Goal: Browse casually: Explore the website without a specific task or goal

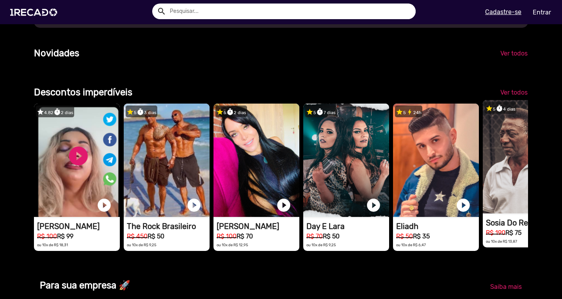
scroll to position [0, 1113]
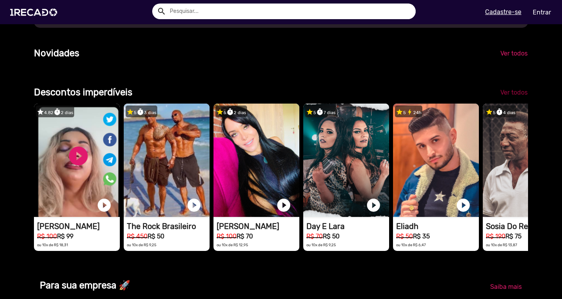
click at [514, 96] on span "Ver todos" at bounding box center [513, 92] width 27 height 7
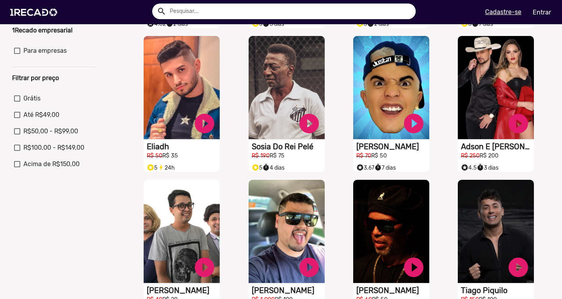
scroll to position [157, 0]
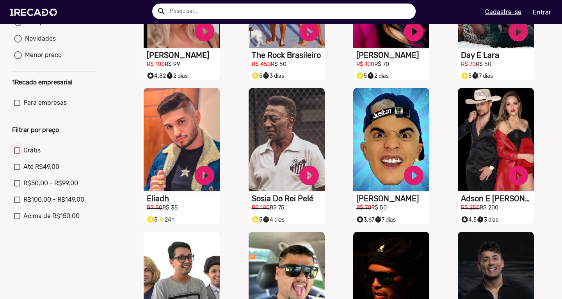
click at [19, 153] on div at bounding box center [17, 150] width 6 height 6
click at [17, 154] on input "Grátis" at bounding box center [17, 153] width 0 height 0
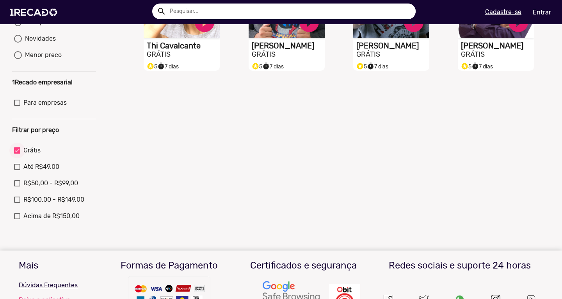
click at [16, 153] on div at bounding box center [17, 150] width 6 height 6
click at [17, 153] on input "Grátis" at bounding box center [17, 153] width 0 height 0
checkbox input "false"
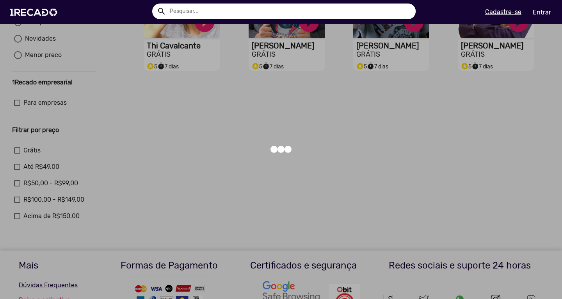
click at [14, 172] on div at bounding box center [281, 149] width 562 height 299
click at [15, 174] on div at bounding box center [281, 149] width 562 height 299
click at [48, 9] on img at bounding box center [35, 12] width 59 height 33
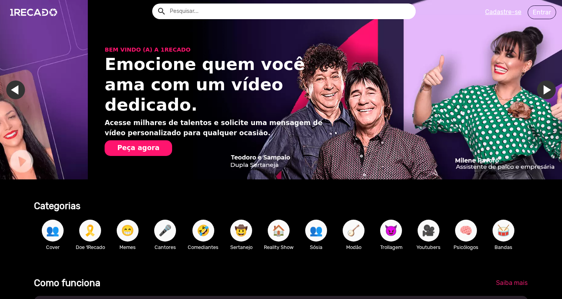
scroll to position [0, 1113]
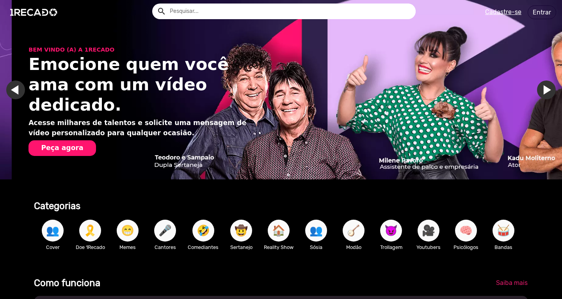
click at [121, 235] on span "😁" at bounding box center [127, 230] width 13 height 22
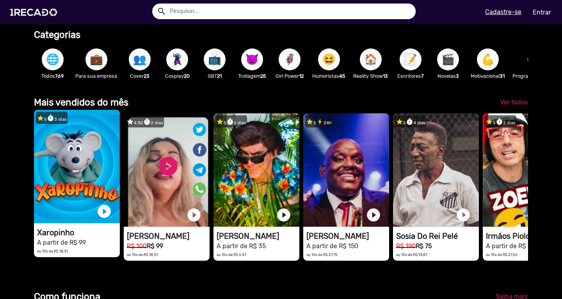
scroll to position [0, 556]
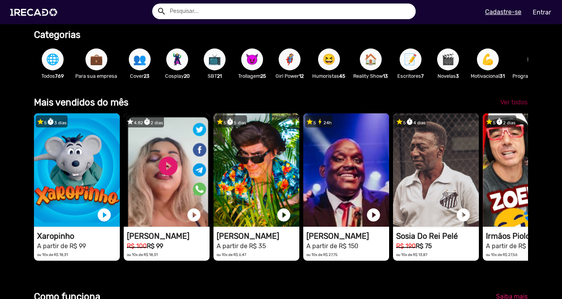
click at [519, 106] on span "Ver todos" at bounding box center [513, 101] width 27 height 7
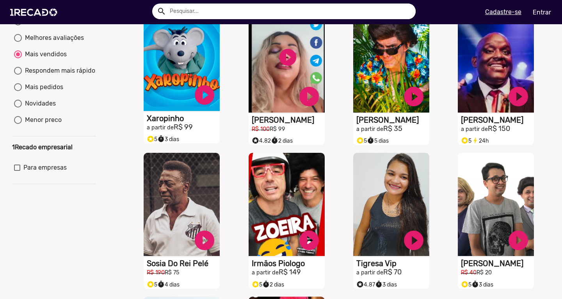
scroll to position [143, 0]
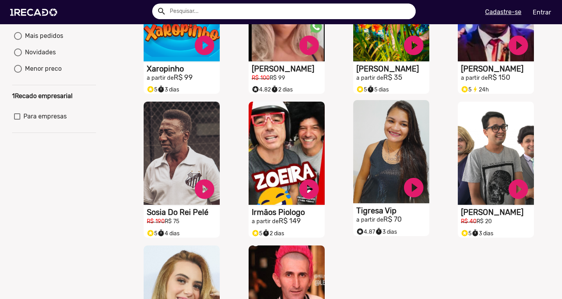
click at [220, 61] on video "S1RECADO vídeos dedicados para fãs e empresas" at bounding box center [182, 9] width 76 height 103
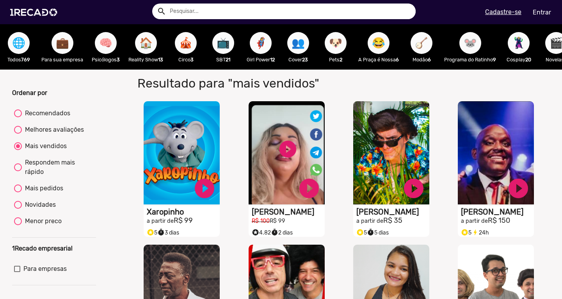
scroll to position [156, 0]
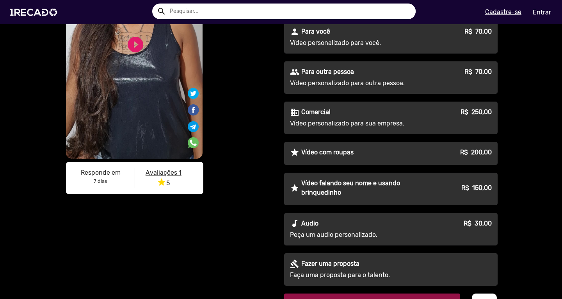
scroll to position [117, 0]
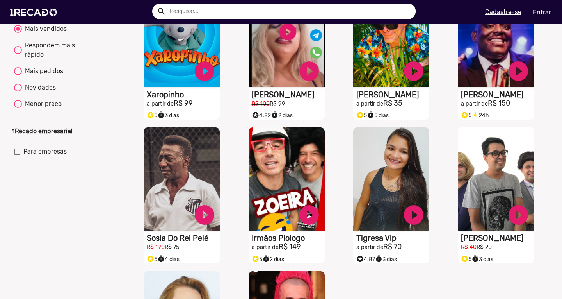
scroll to position [156, 0]
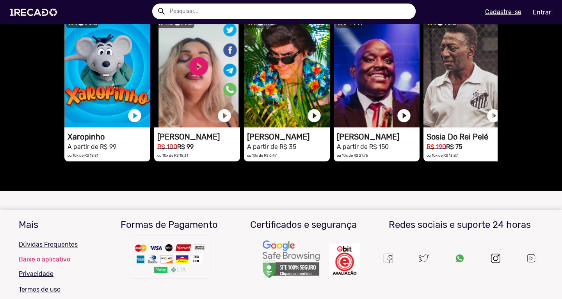
scroll to position [586, 0]
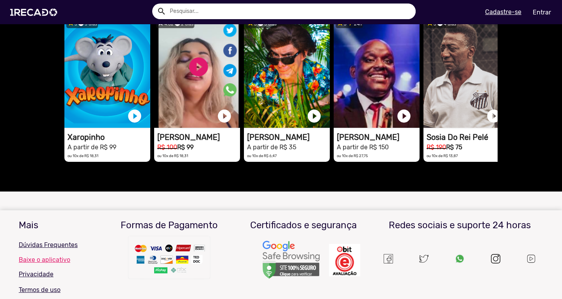
click at [221, 179] on div at bounding box center [280, 182] width 433 height 20
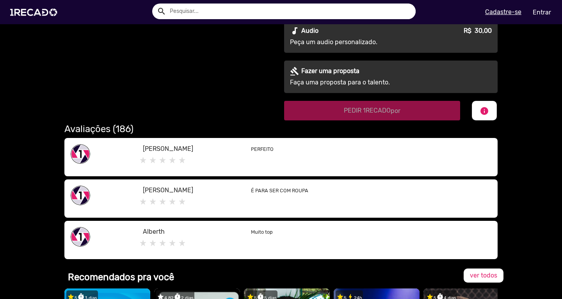
scroll to position [312, 0]
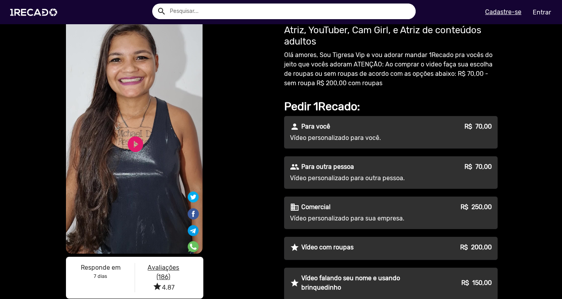
scroll to position [0, 0]
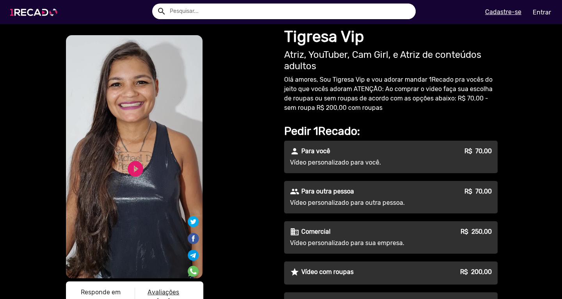
click at [7, 16] on img at bounding box center [35, 12] width 59 height 33
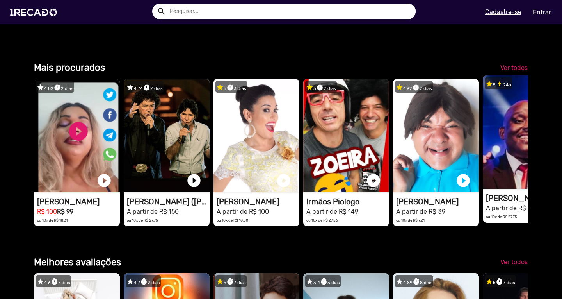
scroll to position [0, 1669]
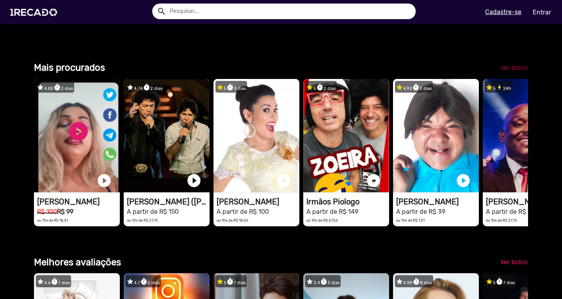
click at [503, 71] on span "Ver todos" at bounding box center [513, 67] width 27 height 7
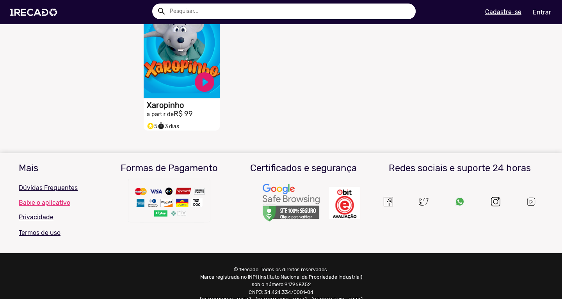
scroll to position [416, 0]
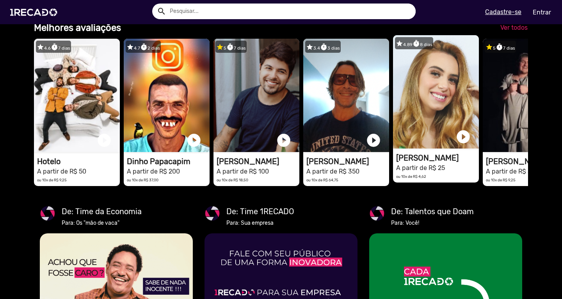
scroll to position [0, 1669]
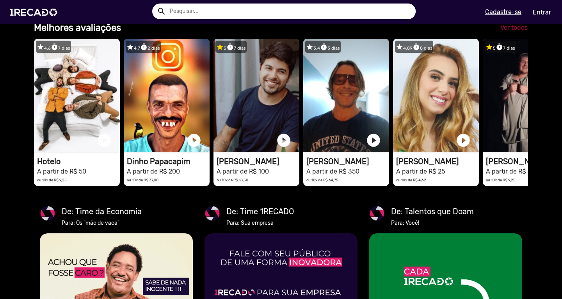
click at [513, 31] on span "Ver todos" at bounding box center [513, 27] width 27 height 7
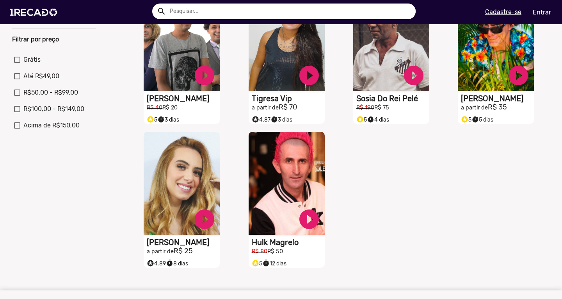
scroll to position [143, 0]
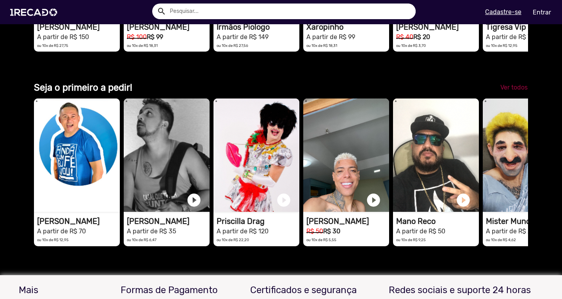
click at [510, 91] on span "Ver todos" at bounding box center [513, 87] width 27 height 7
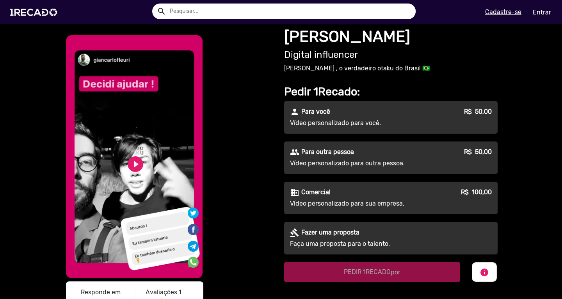
click at [126, 173] on div "play_circle_filled" at bounding box center [123, 161] width 24 height 30
click at [126, 156] on link "play_circle_filled" at bounding box center [135, 164] width 19 height 19
click at [32, 199] on div "S1RECADO vídeos dedicados para fãs e empresas S1RECADO vídeos dedicados para fã…" at bounding box center [281, 171] width 562 height 294
click at [131, 168] on link "pause_circle" at bounding box center [135, 164] width 19 height 19
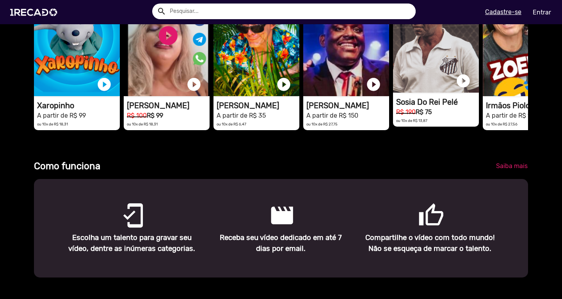
scroll to position [0, 1158]
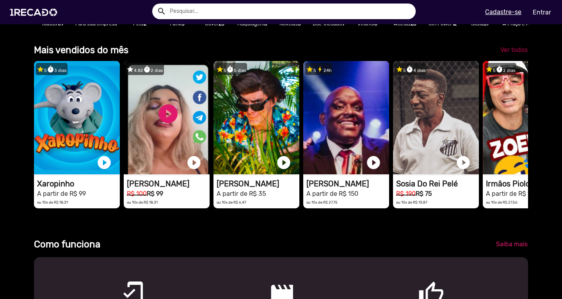
click at [506, 53] on span "Ver todos" at bounding box center [513, 49] width 27 height 7
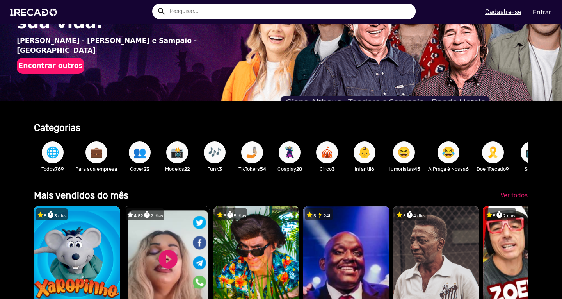
click at [240, 16] on input "text" at bounding box center [290, 12] width 252 height 16
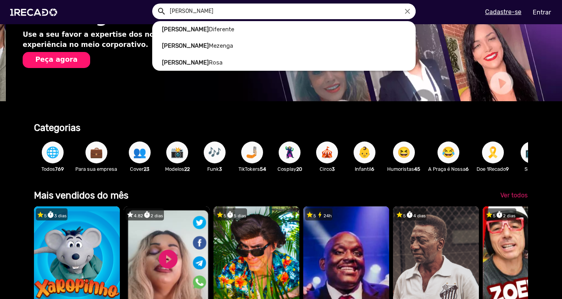
click at [186, 27] on link "[PERSON_NAME]" at bounding box center [283, 29] width 263 height 17
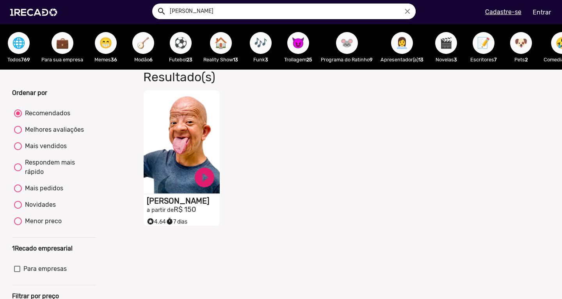
click at [178, 165] on video "S1RECADO vídeos dedicados para fãs e empresas" at bounding box center [182, 141] width 76 height 103
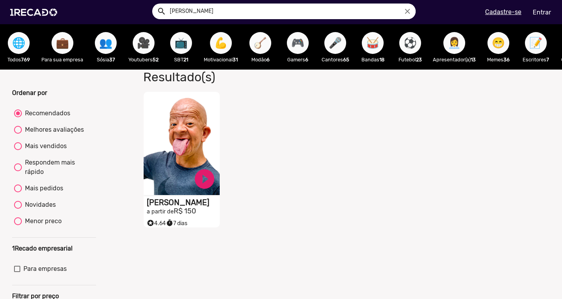
drag, startPoint x: 70, startPoint y: 69, endPoint x: 85, endPoint y: 72, distance: 14.7
click at [85, 69] on div "🌐 Todos 769 💼 Para sua empresa 👥 Sósia 37 🎥 Youtubers 52 📺 SBT 21 💪 Motivaciona…" at bounding box center [281, 46] width 562 height 45
click at [139, 48] on span "🎥" at bounding box center [143, 43] width 13 height 22
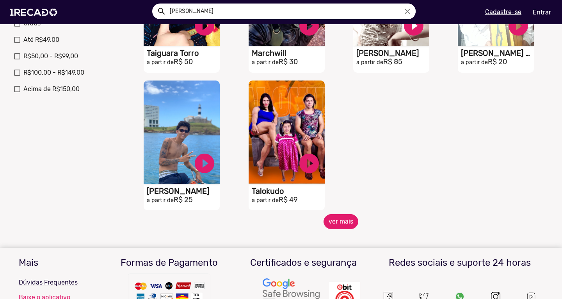
click at [333, 227] on button "ver mais" at bounding box center [341, 221] width 35 height 15
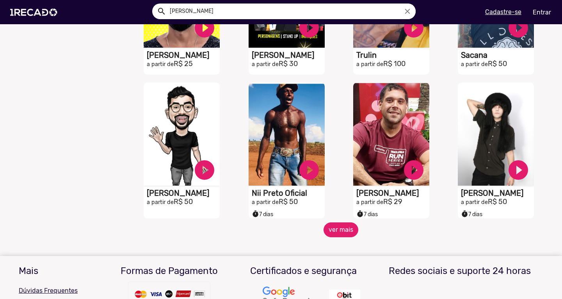
click at [340, 232] on button "ver mais" at bounding box center [341, 229] width 35 height 15
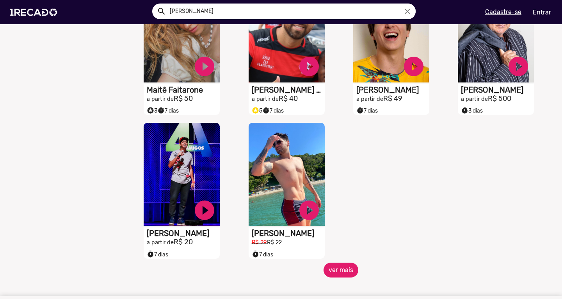
click at [339, 277] on button "ver mais" at bounding box center [341, 269] width 35 height 15
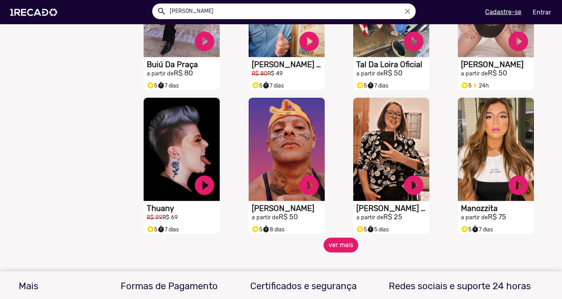
scroll to position [1230, 0]
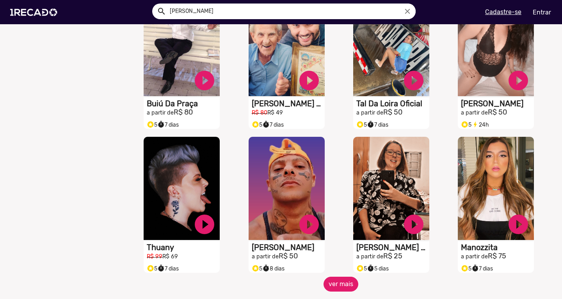
click at [333, 287] on button "ver mais" at bounding box center [341, 283] width 35 height 15
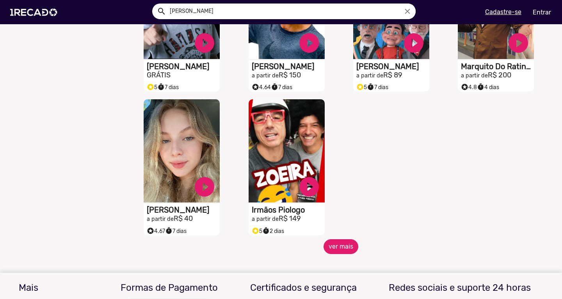
scroll to position [1698, 0]
click at [332, 252] on button "ver mais" at bounding box center [341, 246] width 35 height 15
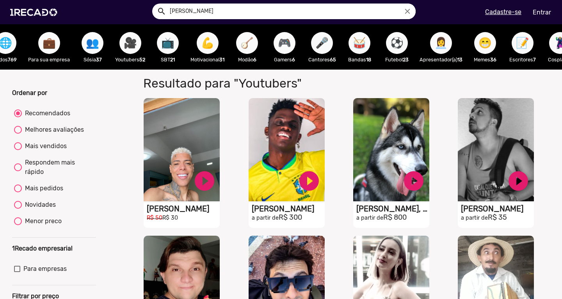
scroll to position [0, 5]
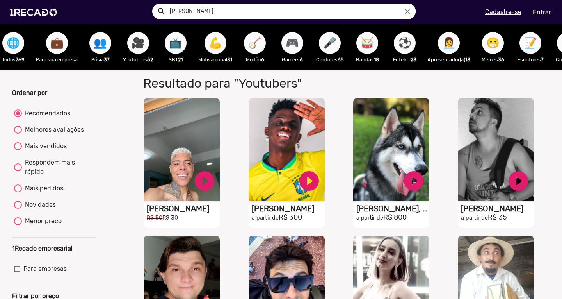
click at [171, 48] on span "📺" at bounding box center [175, 43] width 13 height 22
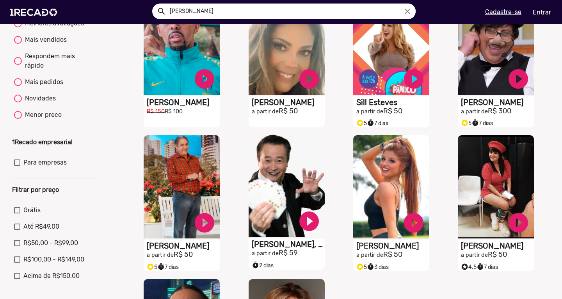
scroll to position [39, 0]
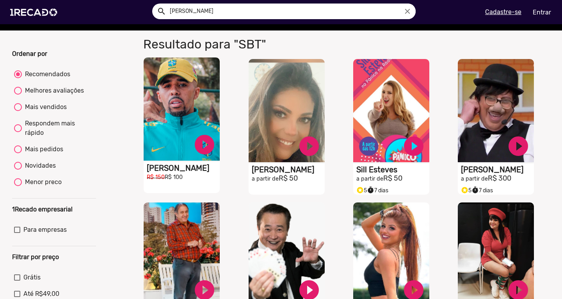
click at [163, 133] on video "S1RECADO vídeos dedicados para fãs e empresas" at bounding box center [182, 108] width 76 height 103
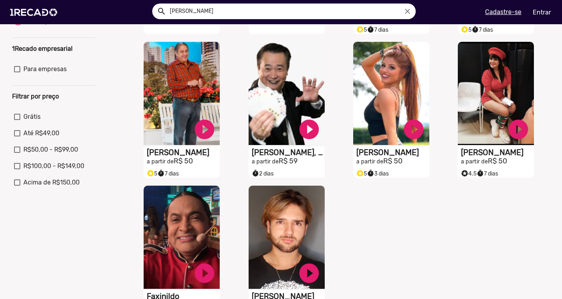
scroll to position [351, 0]
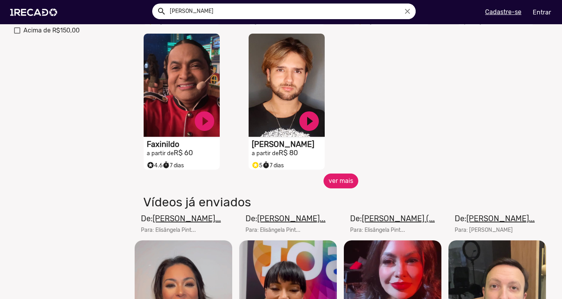
click at [334, 187] on button "ver mais" at bounding box center [341, 180] width 35 height 15
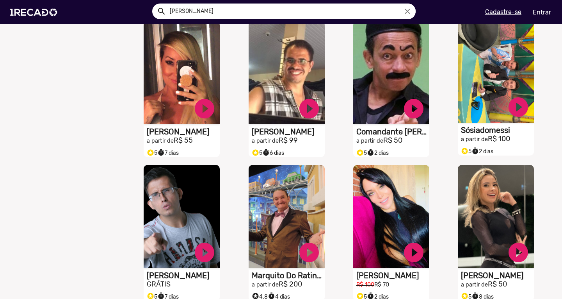
scroll to position [547, 0]
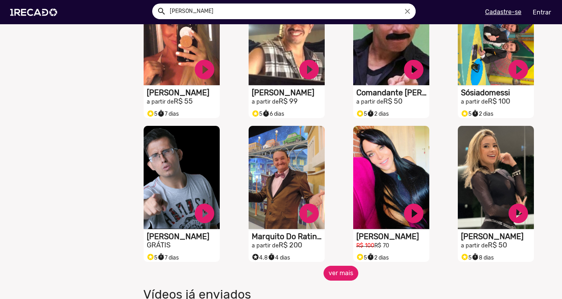
click at [335, 274] on button "ver mais" at bounding box center [341, 272] width 35 height 15
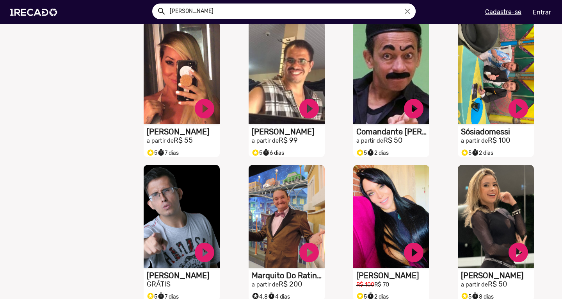
scroll to position [468, 0]
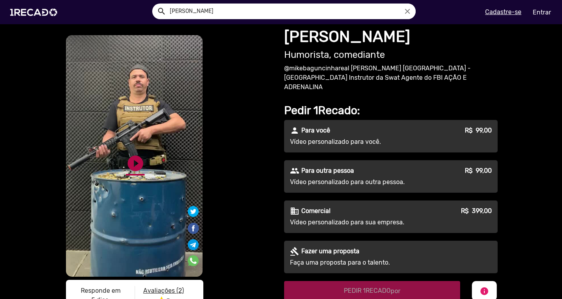
click at [136, 162] on link "play_circle_filled" at bounding box center [135, 163] width 19 height 19
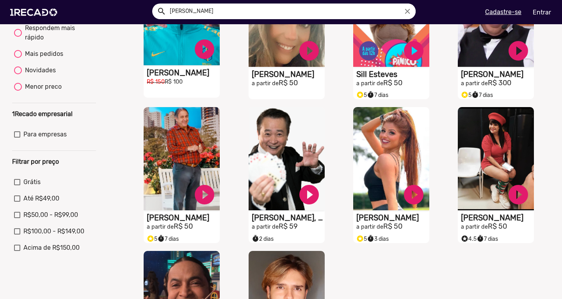
scroll to position [273, 0]
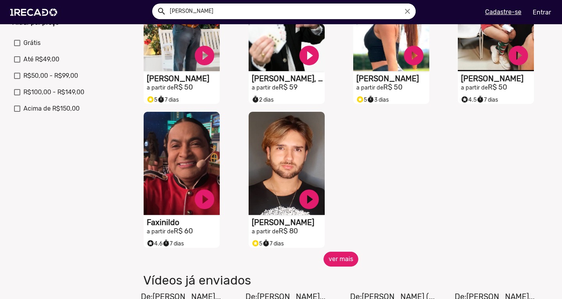
click at [337, 266] on button "ver mais" at bounding box center [341, 258] width 35 height 15
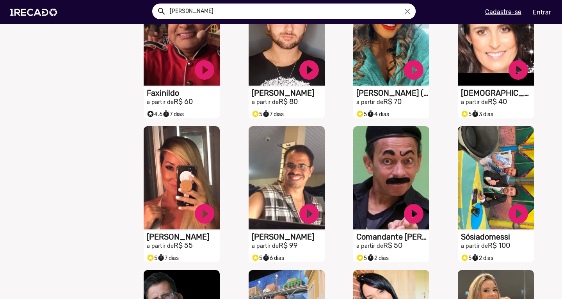
scroll to position [547, 0]
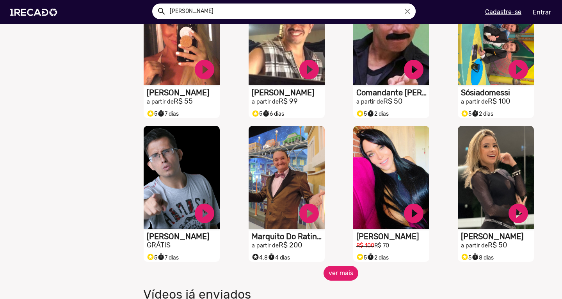
click at [333, 279] on button "ver mais" at bounding box center [341, 272] width 35 height 15
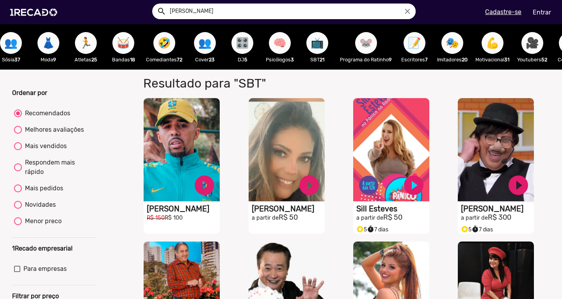
scroll to position [0, 280]
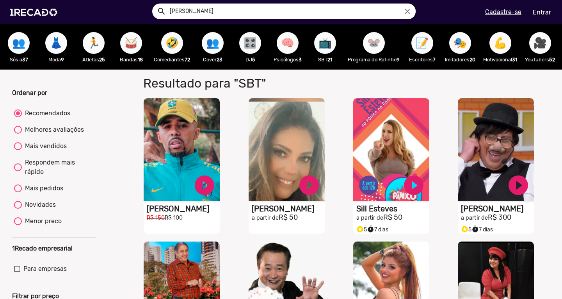
click at [98, 45] on span "🏃" at bounding box center [93, 43] width 13 height 22
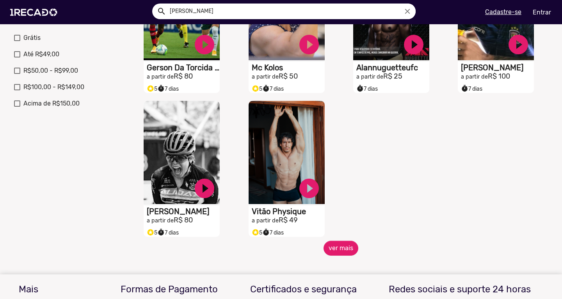
scroll to position [273, 0]
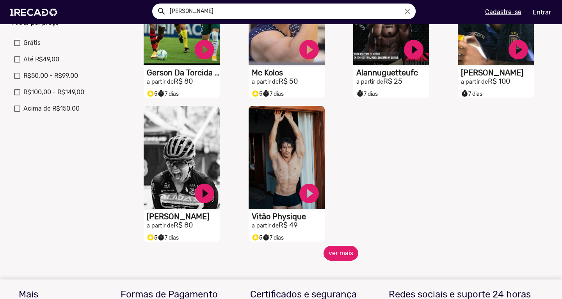
click at [341, 256] on button "ver mais" at bounding box center [341, 253] width 35 height 15
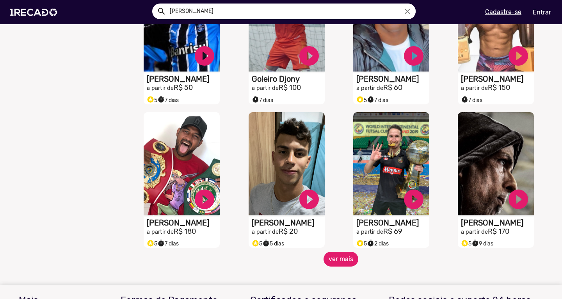
scroll to position [625, 0]
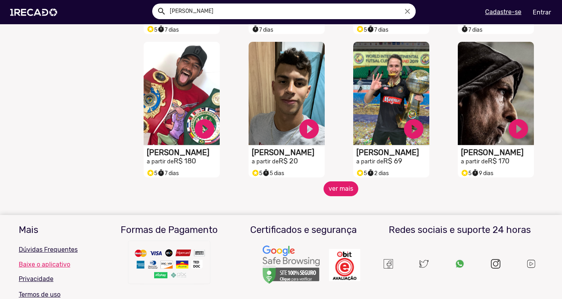
click at [338, 190] on button "ver mais" at bounding box center [341, 188] width 35 height 15
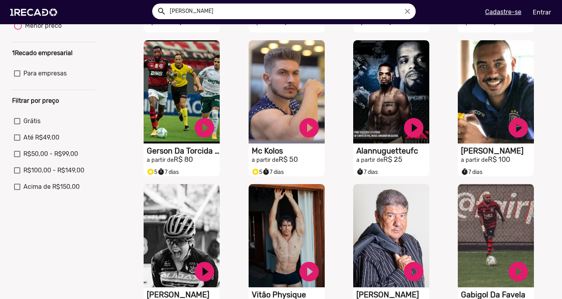
scroll to position [0, 0]
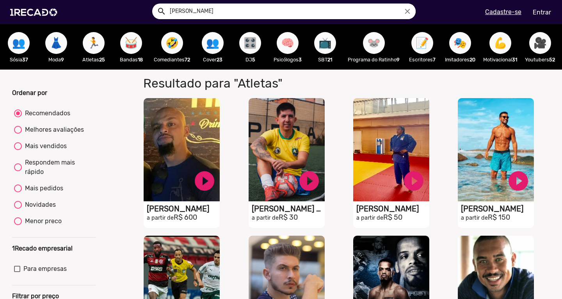
click at [160, 44] on div "🤣 Comediantes 72" at bounding box center [172, 46] width 44 height 45
click at [164, 44] on button "🤣" at bounding box center [172, 43] width 22 height 22
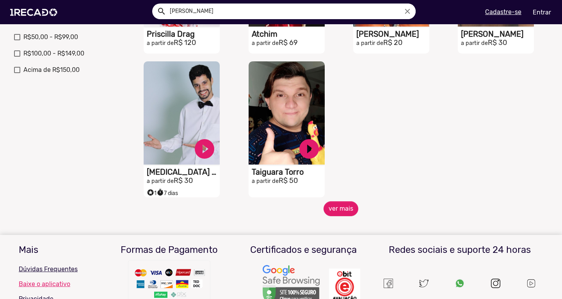
scroll to position [312, 0]
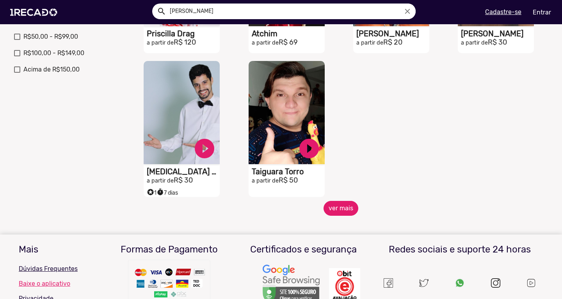
click at [334, 215] on button "ver mais" at bounding box center [341, 208] width 35 height 15
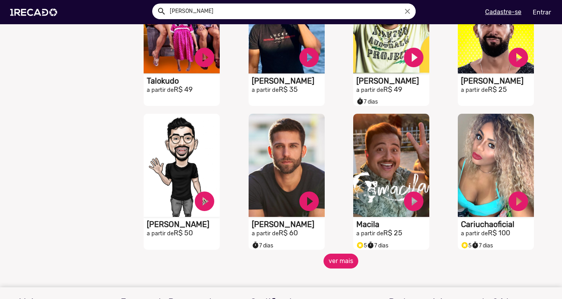
scroll to position [703, 0]
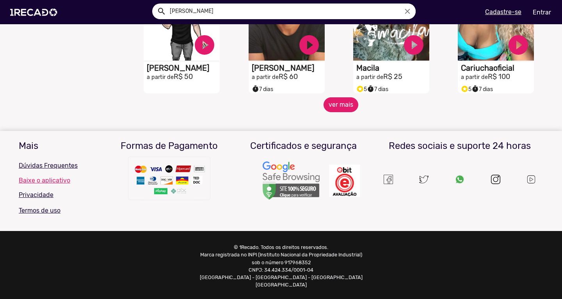
click at [336, 112] on button "ver mais" at bounding box center [341, 104] width 35 height 15
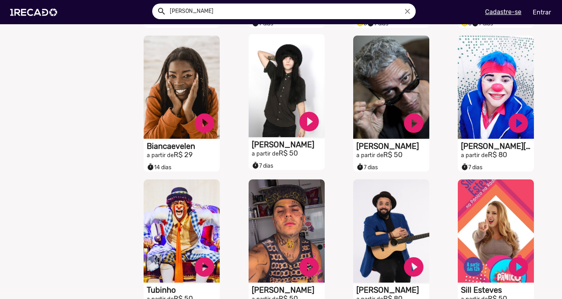
scroll to position [781, 0]
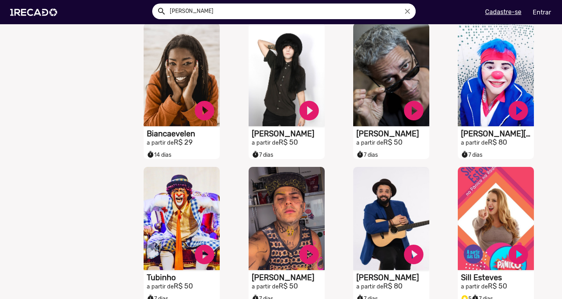
click at [258, 5] on input "[PERSON_NAME]" at bounding box center [290, 12] width 252 height 16
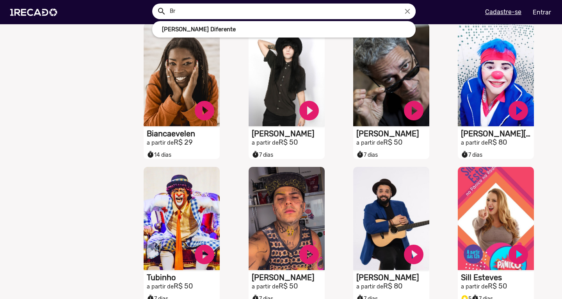
type input "B"
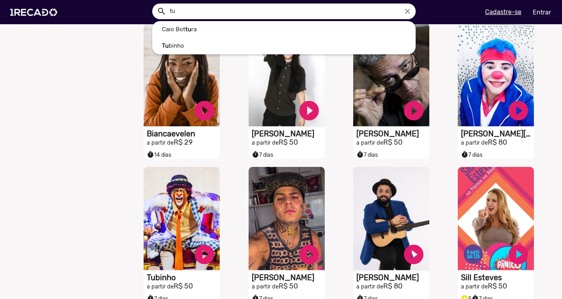
type input "t"
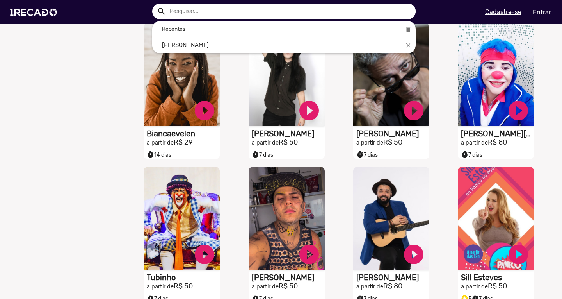
click at [186, 207] on div at bounding box center [281, 149] width 562 height 299
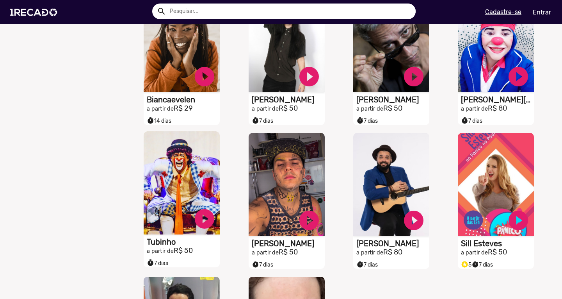
scroll to position [859, 0]
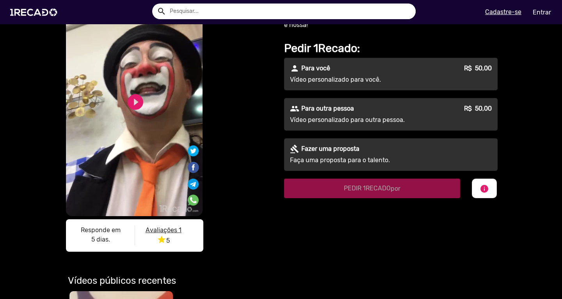
scroll to position [39, 0]
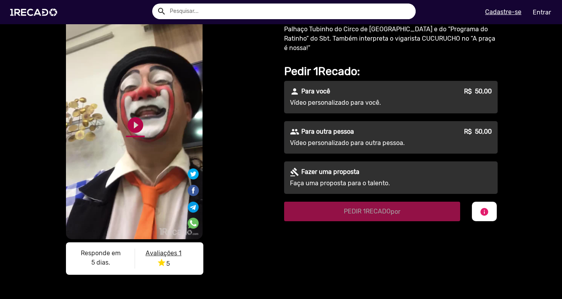
click at [133, 133] on link "play_circle_filled" at bounding box center [135, 125] width 19 height 19
click at [138, 120] on link "pause_circle" at bounding box center [135, 125] width 19 height 19
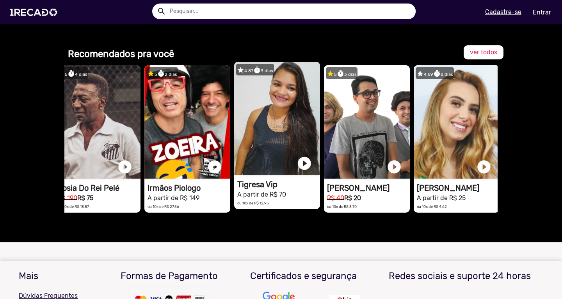
scroll to position [547, 0]
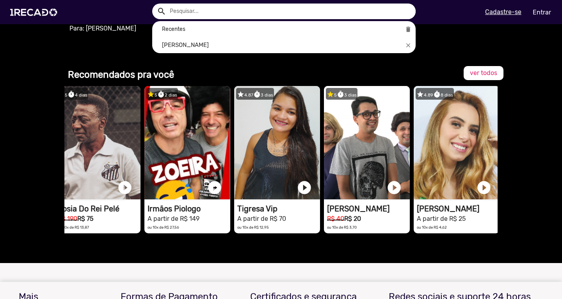
click at [249, 9] on input "text" at bounding box center [290, 12] width 252 height 16
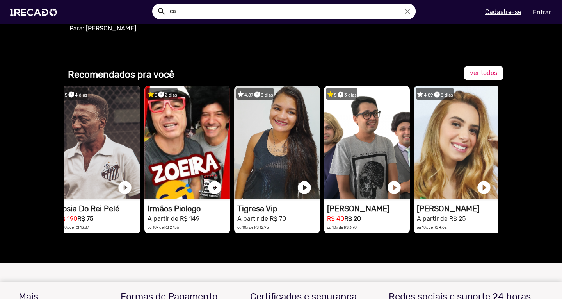
type input "c"
type input "a"
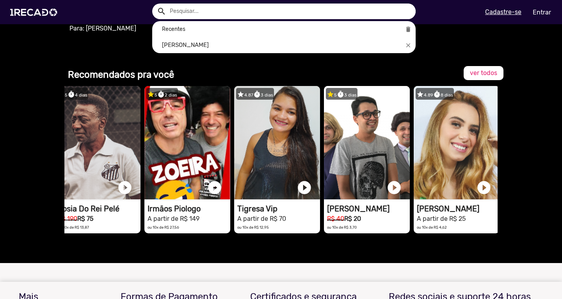
click at [33, 157] on div at bounding box center [281, 149] width 562 height 299
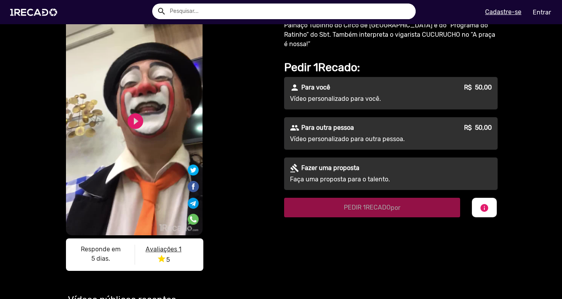
scroll to position [78, 0]
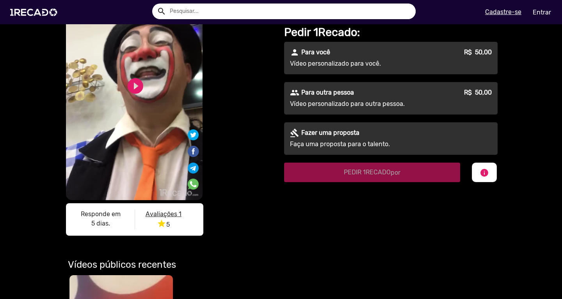
click at [166, 212] on u "Avaliações 1" at bounding box center [164, 213] width 36 height 7
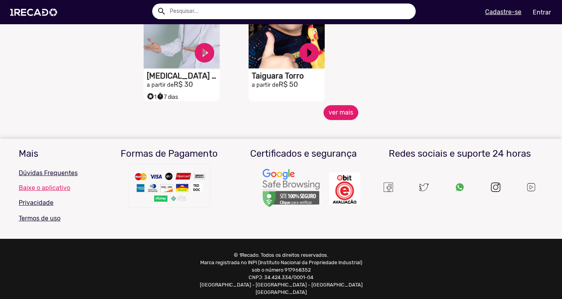
scroll to position [416, 0]
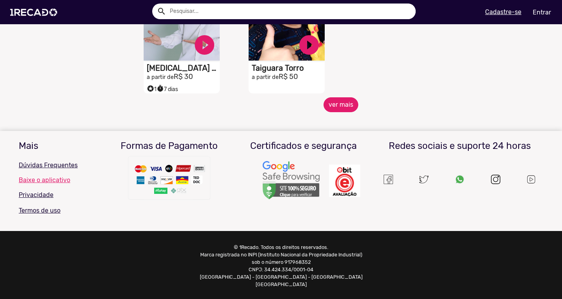
click at [332, 109] on button "ver mais" at bounding box center [341, 104] width 35 height 15
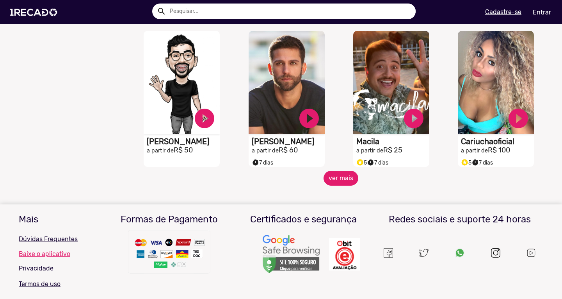
scroll to position [703, 0]
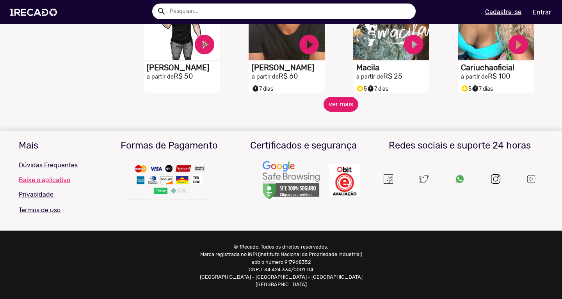
click at [333, 104] on button "ver mais" at bounding box center [341, 104] width 35 height 15
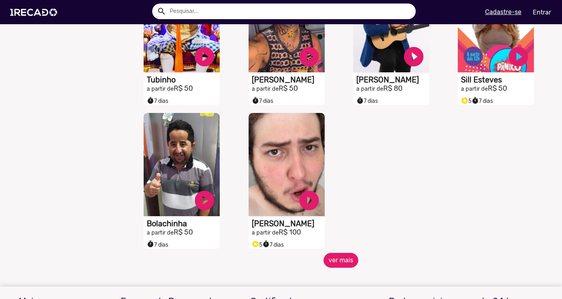
scroll to position [1015, 0]
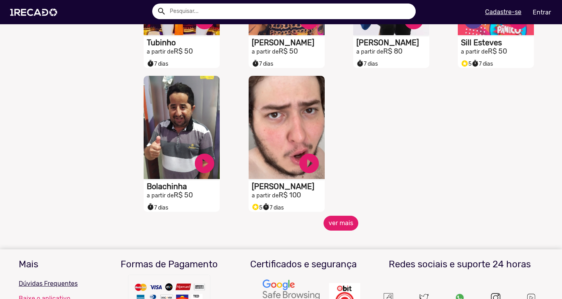
click at [341, 226] on button "ver mais" at bounding box center [341, 222] width 35 height 15
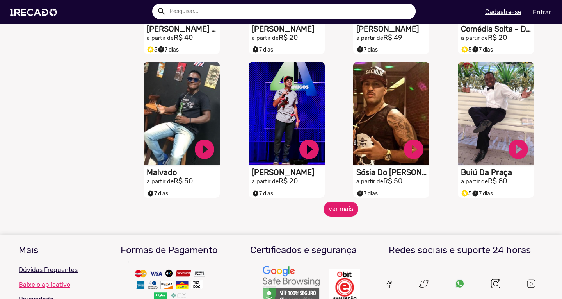
scroll to position [1328, 0]
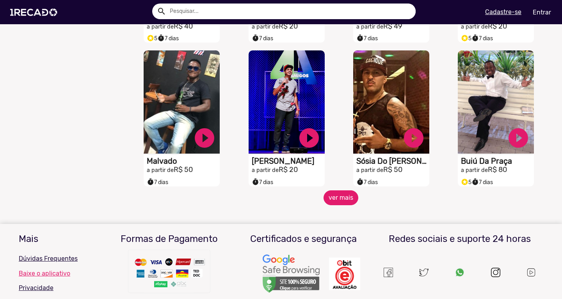
drag, startPoint x: 330, startPoint y: 196, endPoint x: 335, endPoint y: 199, distance: 5.4
click at [335, 199] on button "ver mais" at bounding box center [341, 197] width 35 height 15
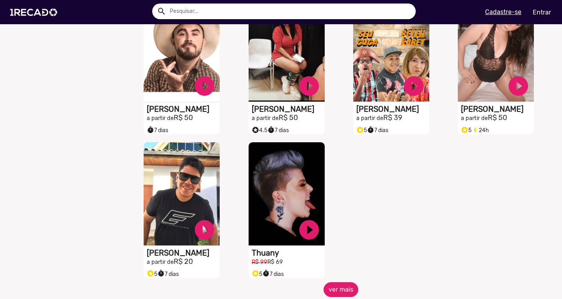
scroll to position [1679, 0]
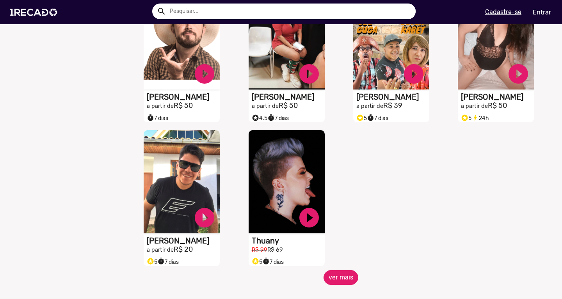
click at [333, 278] on button "ver mais" at bounding box center [341, 277] width 35 height 15
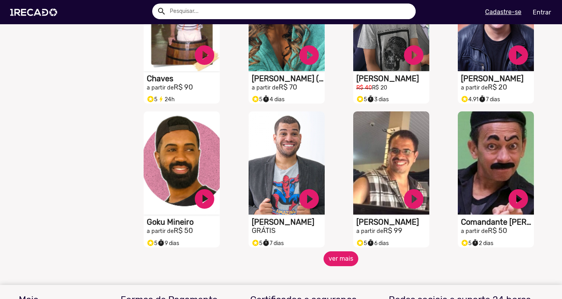
scroll to position [1991, 0]
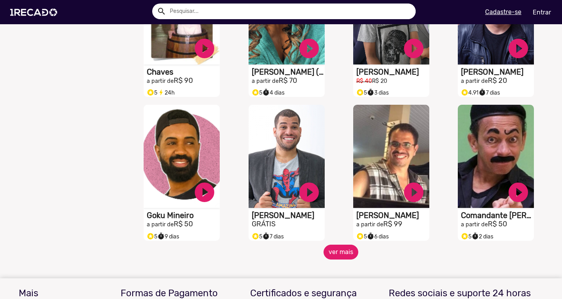
click at [336, 256] on button "ver mais" at bounding box center [341, 251] width 35 height 15
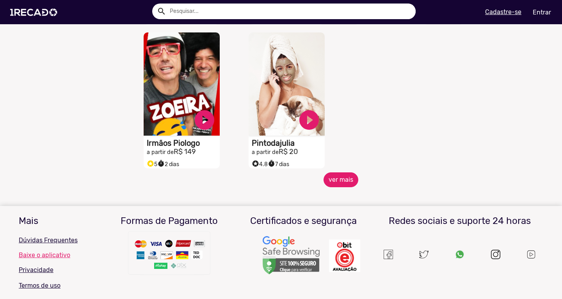
scroll to position [2499, 0]
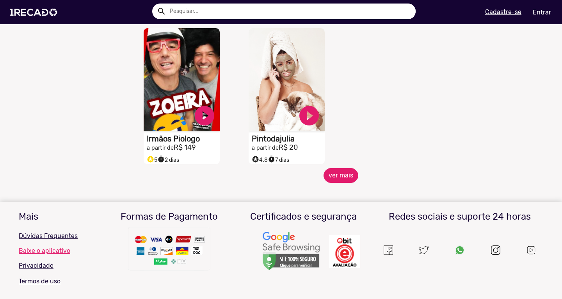
click at [333, 183] on button "ver mais" at bounding box center [341, 175] width 35 height 15
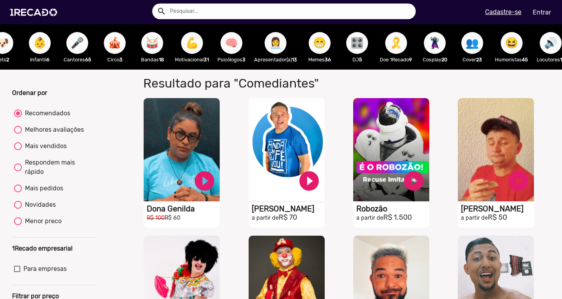
scroll to position [0, 575]
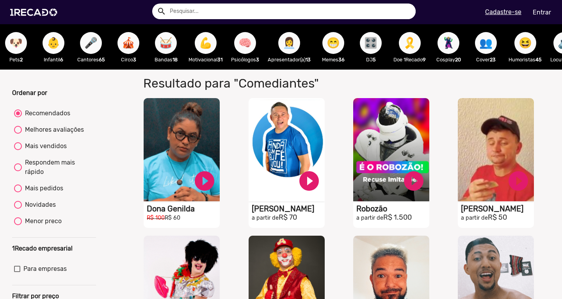
click at [296, 45] on span "👩‍💼" at bounding box center [289, 43] width 13 height 22
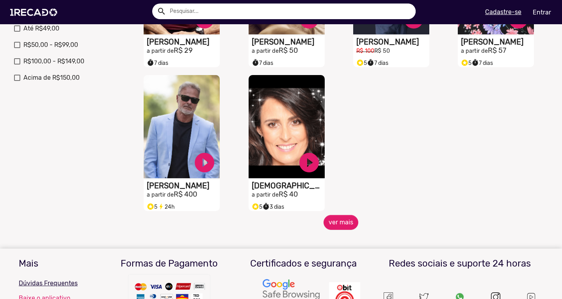
scroll to position [312, 0]
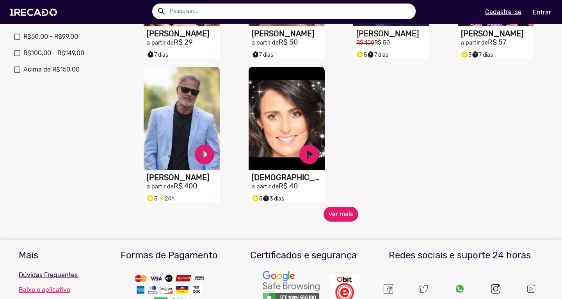
click at [343, 221] on button "ver mais" at bounding box center [341, 214] width 35 height 15
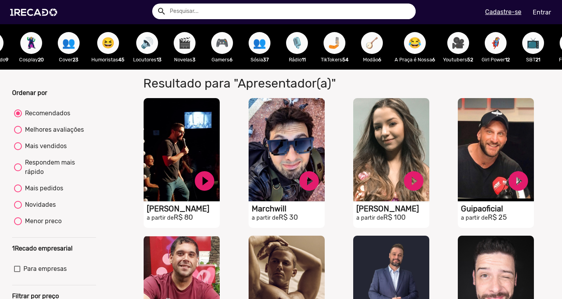
scroll to position [0, 1015]
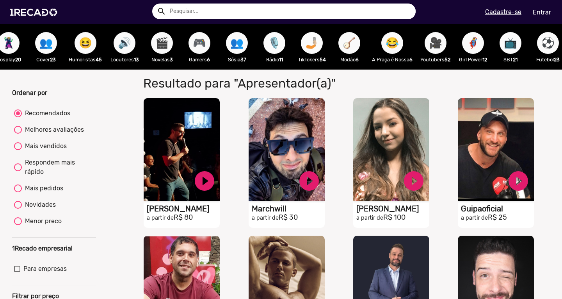
click at [319, 51] on span "🤳🏼" at bounding box center [311, 43] width 13 height 22
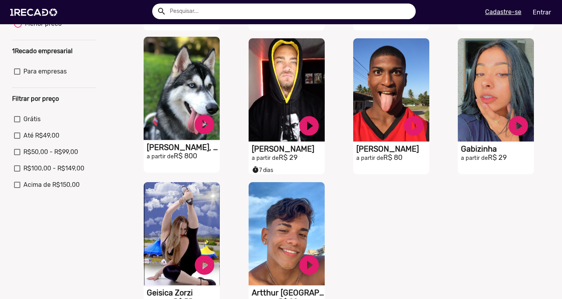
scroll to position [195, 0]
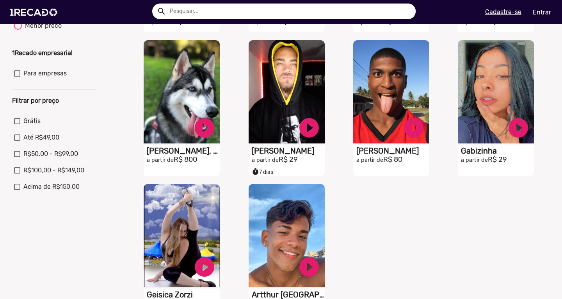
click at [132, 89] on div "S1RECADO vídeos dedicados para fãs e empresas play_circle_filled Gudan, O Husky…" at bounding box center [184, 108] width 105 height 144
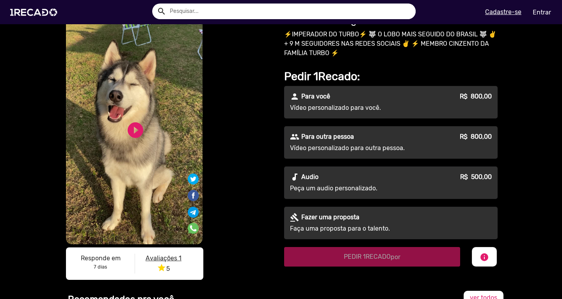
scroll to position [78, 0]
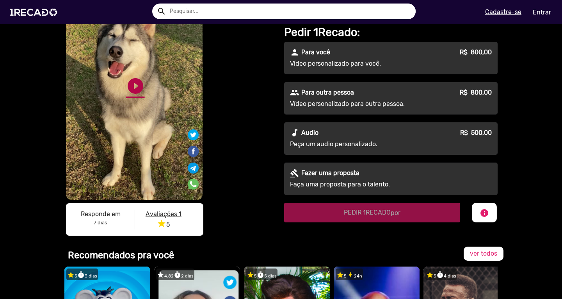
click at [135, 92] on link "play_circle_filled" at bounding box center [135, 86] width 19 height 19
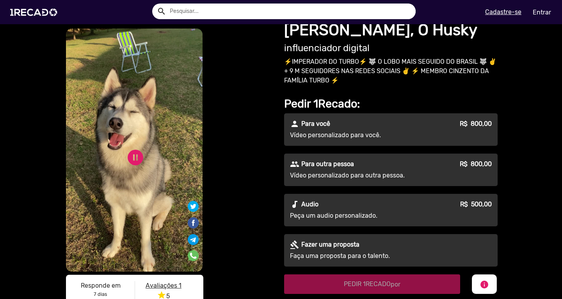
scroll to position [0, 0]
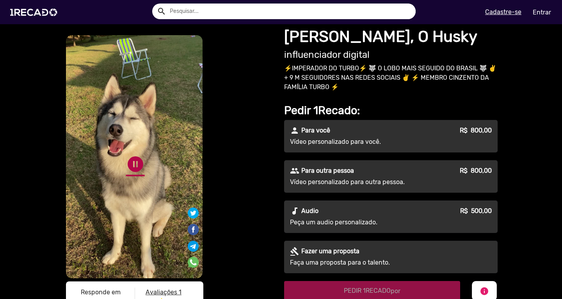
click at [129, 160] on link "pause_circle" at bounding box center [135, 164] width 19 height 19
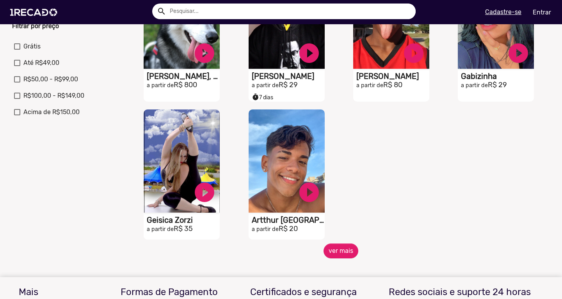
scroll to position [273, 0]
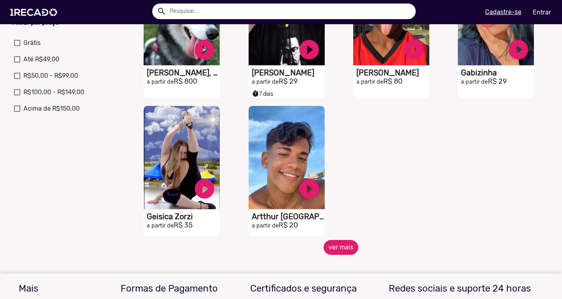
click at [333, 250] on button "ver mais" at bounding box center [341, 247] width 35 height 15
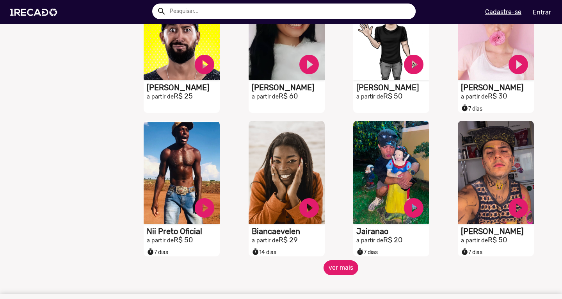
scroll to position [547, 0]
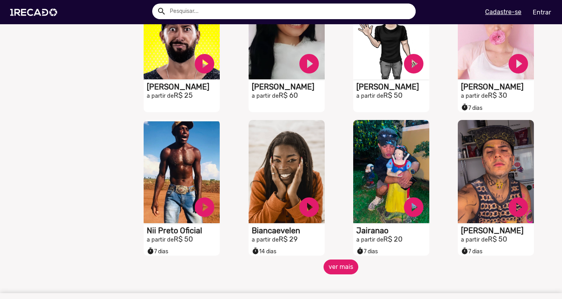
click at [341, 268] on button "ver mais" at bounding box center [341, 266] width 35 height 15
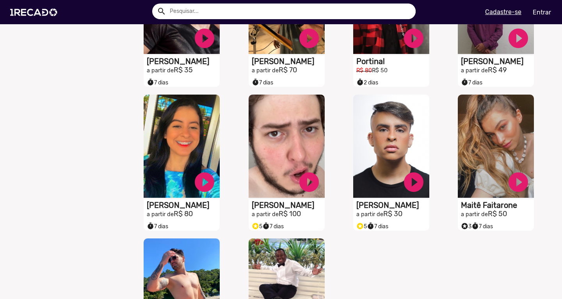
scroll to position [976, 0]
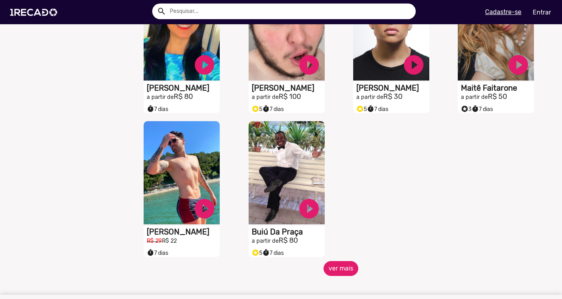
click at [336, 272] on button "ver mais" at bounding box center [341, 268] width 35 height 15
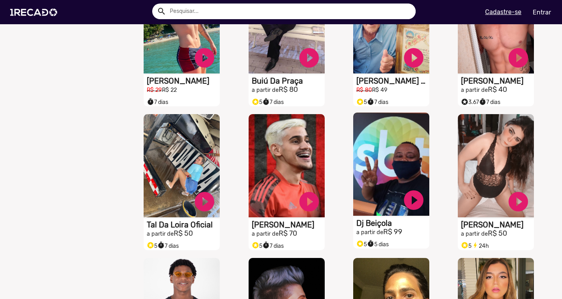
scroll to position [1171, 0]
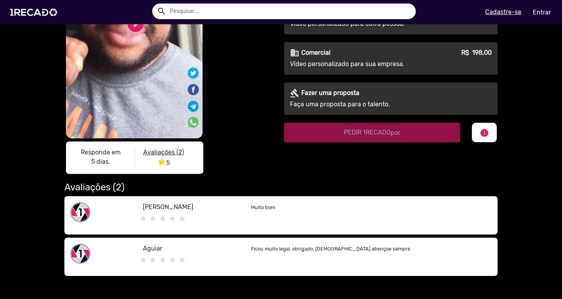
scroll to position [156, 0]
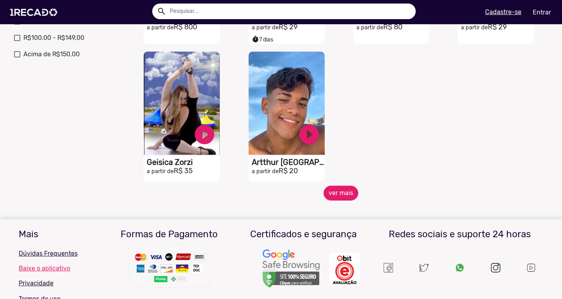
scroll to position [390, 0]
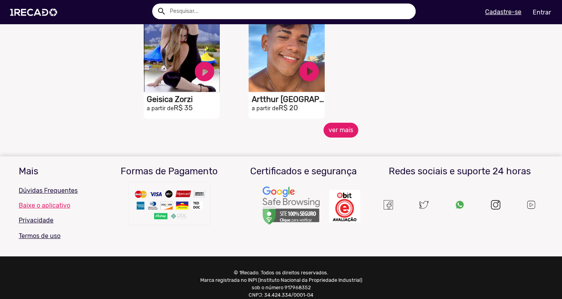
click at [333, 134] on button "ver mais" at bounding box center [341, 130] width 35 height 15
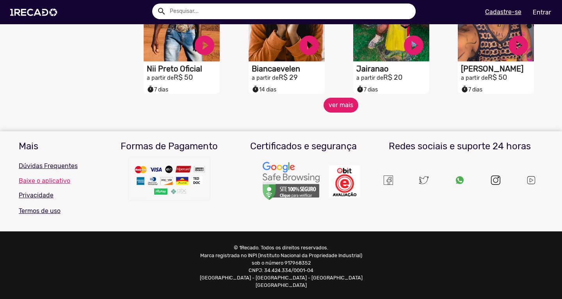
scroll to position [709, 0]
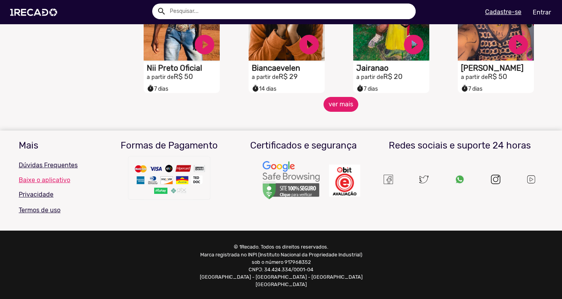
click at [343, 110] on button "ver mais" at bounding box center [341, 104] width 35 height 15
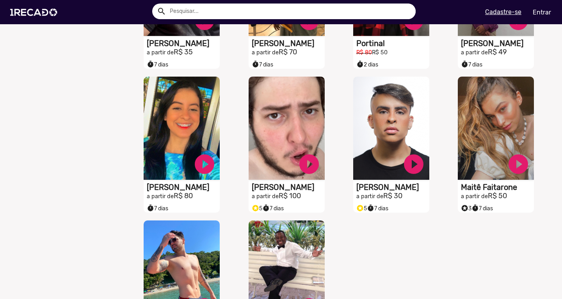
scroll to position [982, 0]
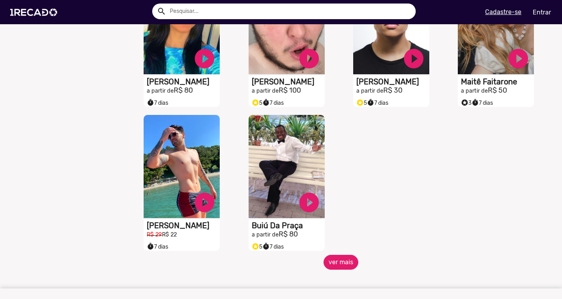
click at [347, 264] on button "ver mais" at bounding box center [341, 262] width 35 height 15
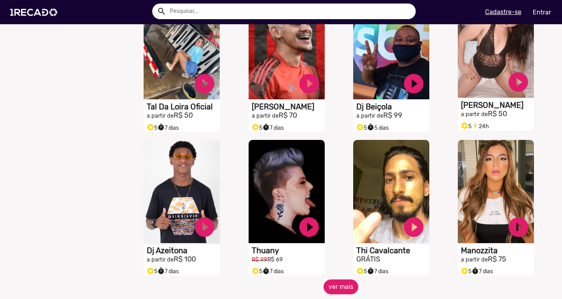
scroll to position [1255, 0]
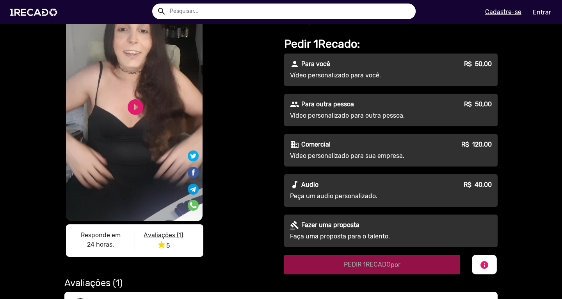
scroll to position [156, 0]
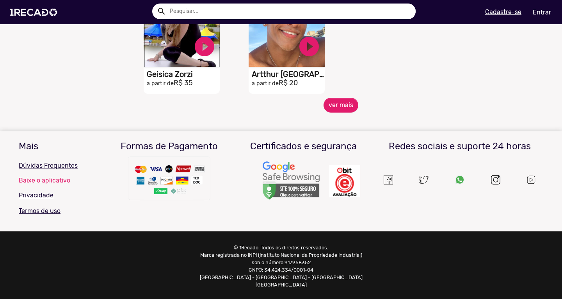
scroll to position [416, 0]
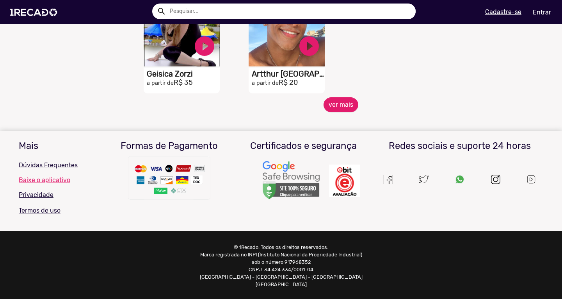
click at [329, 97] on div "S1RECADO vídeos dedicados para fãs e empresas play_circle_filled Artthur Lima a…" at bounding box center [288, 28] width 105 height 138
click at [331, 110] on button "ver mais" at bounding box center [341, 104] width 35 height 15
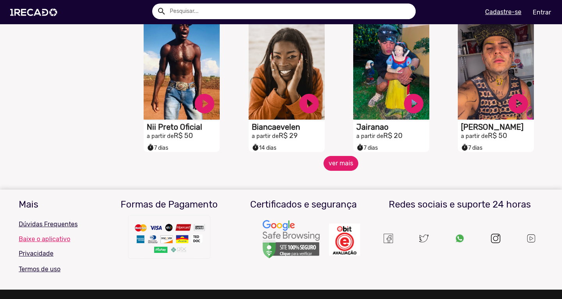
scroll to position [709, 0]
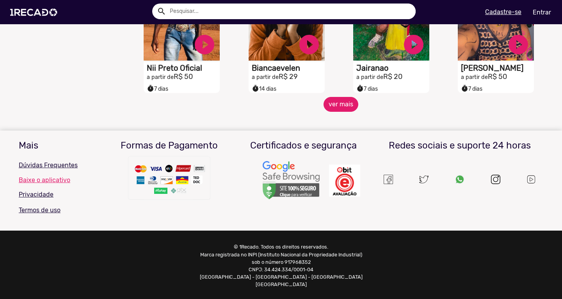
click at [335, 110] on button "ver mais" at bounding box center [341, 104] width 35 height 15
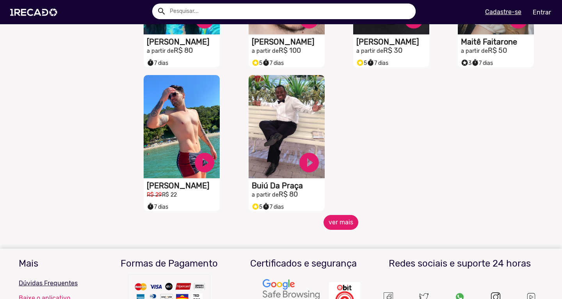
scroll to position [1138, 0]
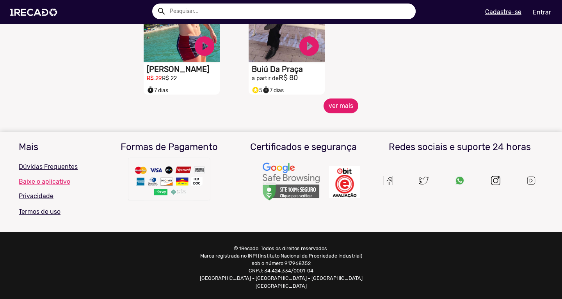
click at [336, 113] on button "ver mais" at bounding box center [341, 105] width 35 height 15
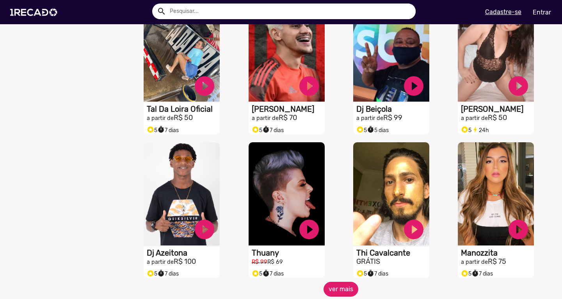
scroll to position [1373, 0]
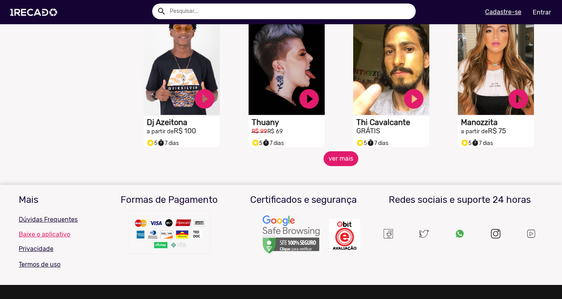
click at [340, 166] on button "ver mais" at bounding box center [341, 158] width 35 height 15
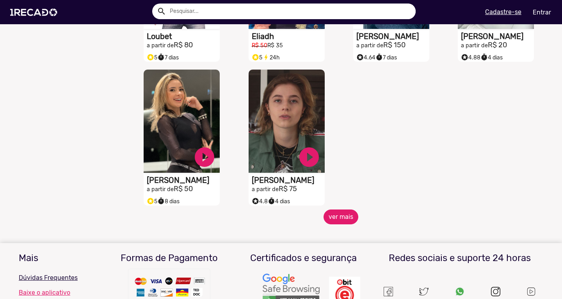
scroll to position [1763, 0]
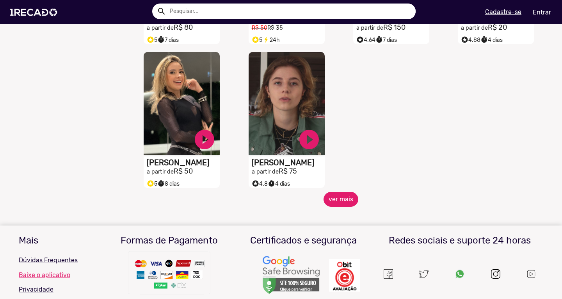
click at [330, 206] on button "ver mais" at bounding box center [341, 199] width 35 height 15
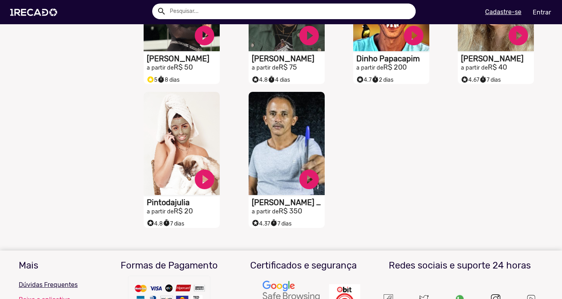
scroll to position [1880, 0]
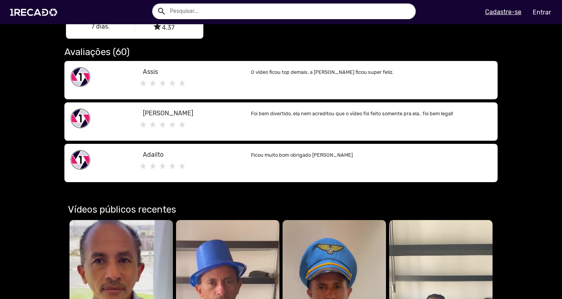
scroll to position [156, 0]
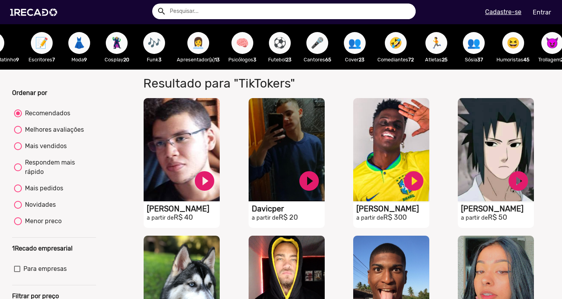
scroll to position [0, 808]
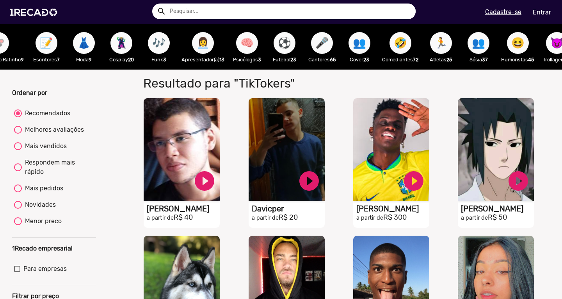
click at [291, 47] on span "⚽" at bounding box center [284, 43] width 13 height 22
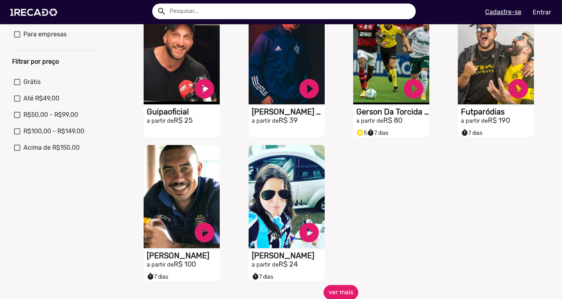
scroll to position [312, 0]
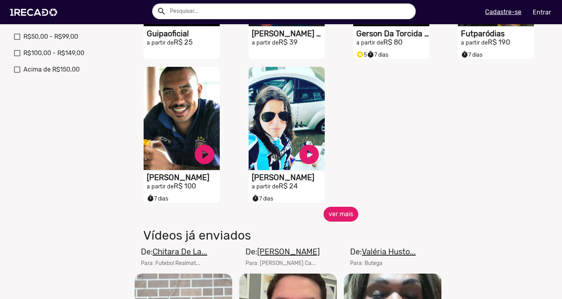
click at [343, 220] on button "ver mais" at bounding box center [341, 214] width 35 height 15
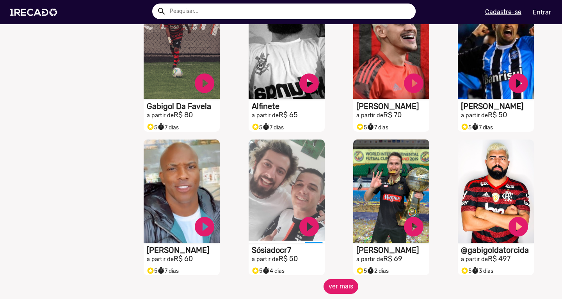
scroll to position [547, 0]
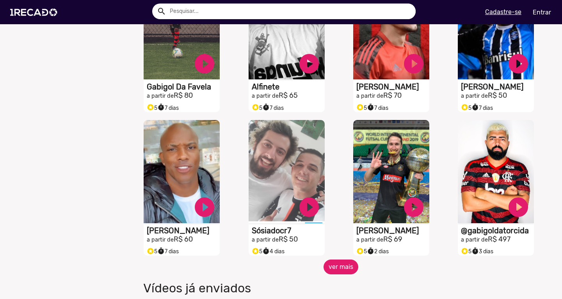
click at [344, 270] on button "ver mais" at bounding box center [341, 266] width 35 height 15
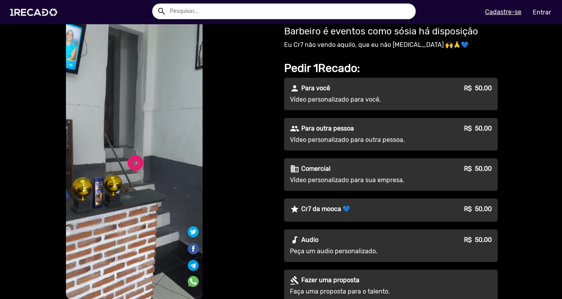
scroll to position [39, 0]
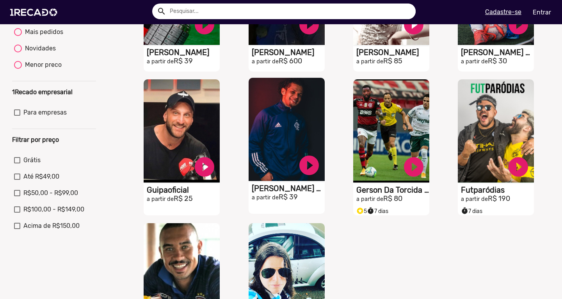
scroll to position [312, 0]
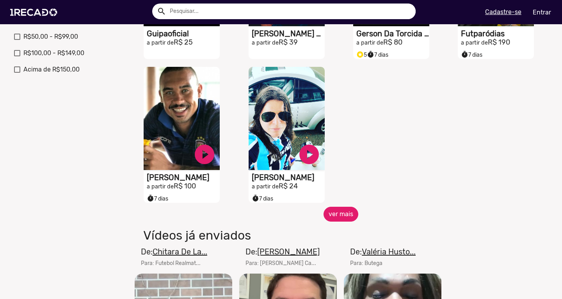
click at [332, 221] on button "ver mais" at bounding box center [341, 214] width 35 height 15
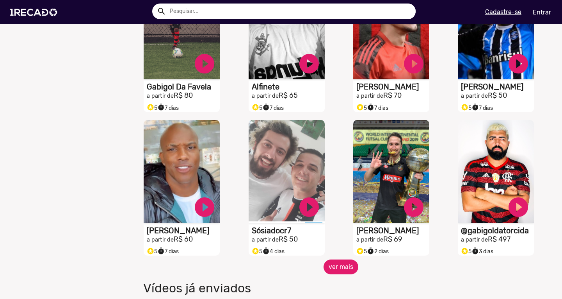
scroll to position [586, 0]
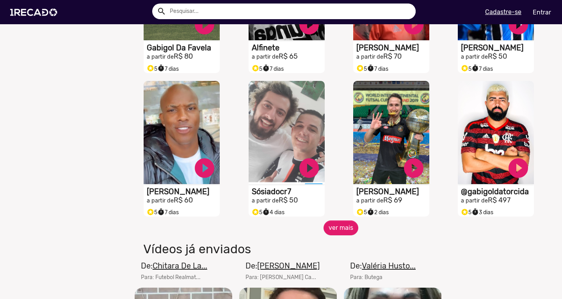
click at [333, 221] on div "S1RECADO vídeos dedicados para fãs e empresas play_circle_filled Sósiadocr7 a p…" at bounding box center [288, 149] width 105 height 144
click at [343, 235] on button "ver mais" at bounding box center [341, 227] width 35 height 15
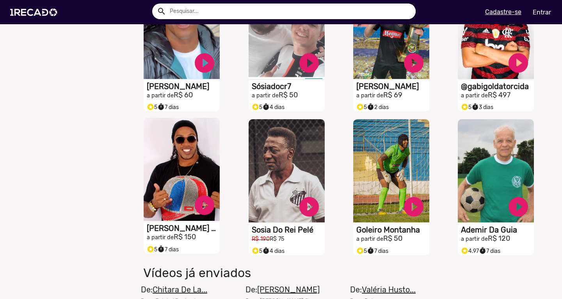
scroll to position [625, 0]
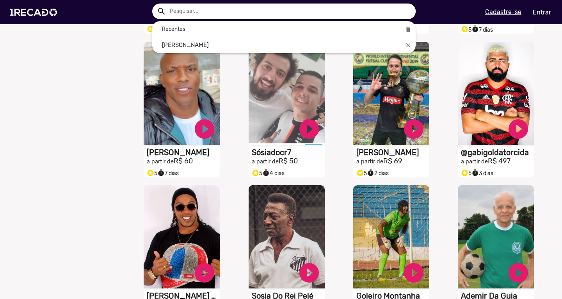
click at [201, 12] on input "text" at bounding box center [290, 12] width 252 height 16
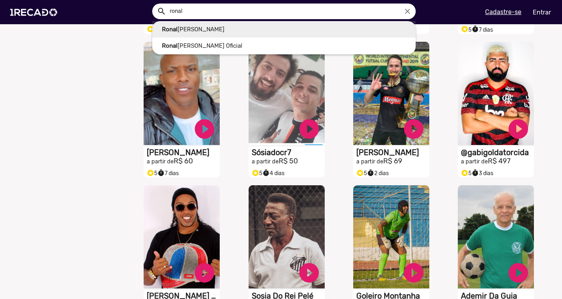
click at [198, 29] on link "[PERSON_NAME]" at bounding box center [283, 29] width 263 height 17
type input "[PERSON_NAME]"
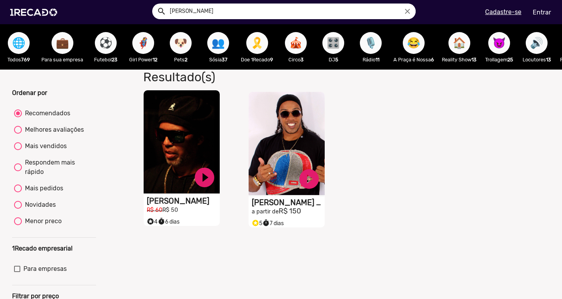
click at [166, 142] on video "S1RECADO vídeos dedicados para fãs e empresas" at bounding box center [182, 141] width 76 height 103
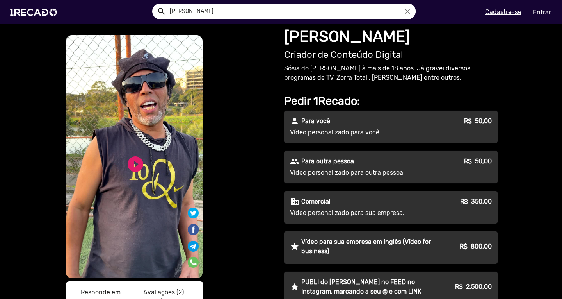
drag, startPoint x: 280, startPoint y: 68, endPoint x: 296, endPoint y: 70, distance: 16.1
click at [296, 70] on div "[PERSON_NAME] Criador de Conteúdo Digital Sósia do [PERSON_NAME] à mais de 18 a…" at bounding box center [392, 258] width 223 height 468
click at [275, 74] on div "S1RECADO vídeos dedicados para fãs e empresas S1RECADO vídeos dedicados para fã…" at bounding box center [170, 258] width 223 height 468
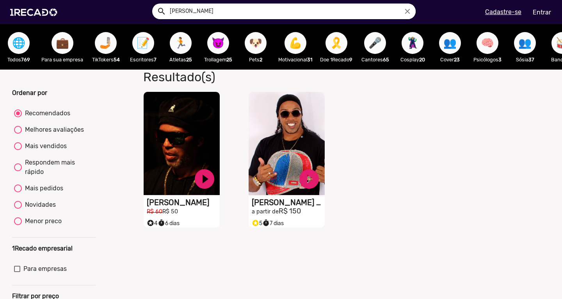
click at [18, 45] on span "🌐" at bounding box center [18, 43] width 13 height 22
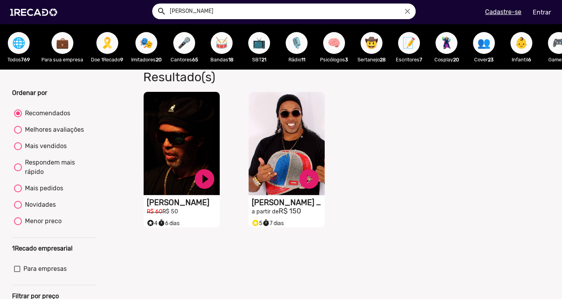
click at [228, 44] on span "🥁" at bounding box center [221, 43] width 13 height 22
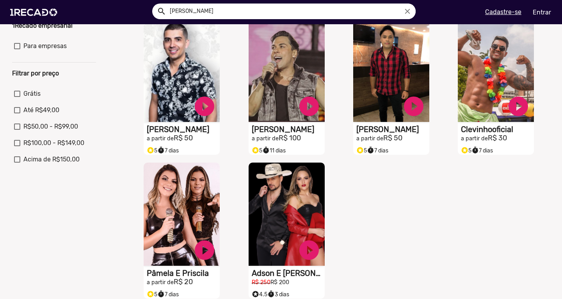
scroll to position [273, 0]
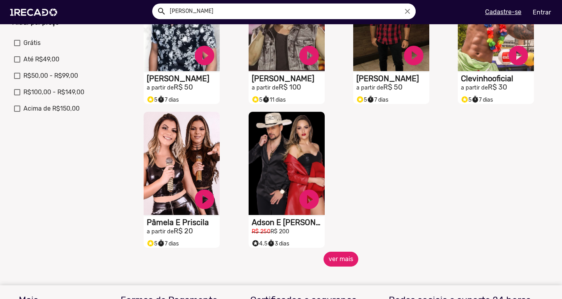
click at [339, 262] on button "ver mais" at bounding box center [341, 258] width 35 height 15
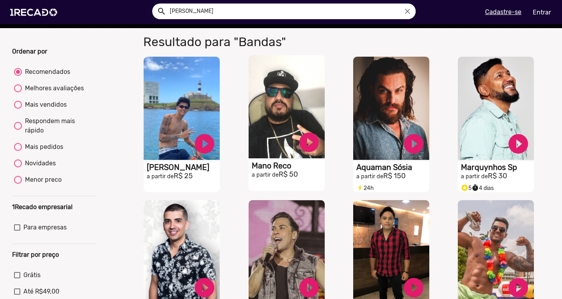
scroll to position [0, 0]
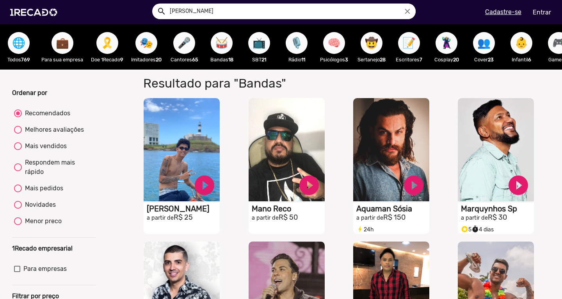
click at [187, 47] on span "🎤" at bounding box center [184, 43] width 13 height 22
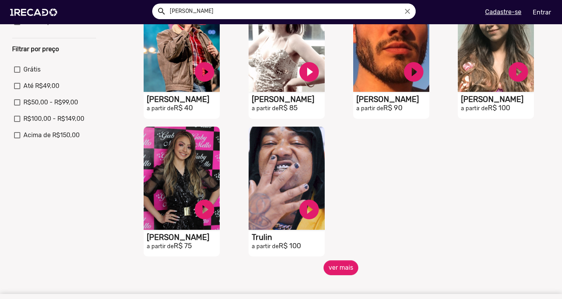
scroll to position [312, 0]
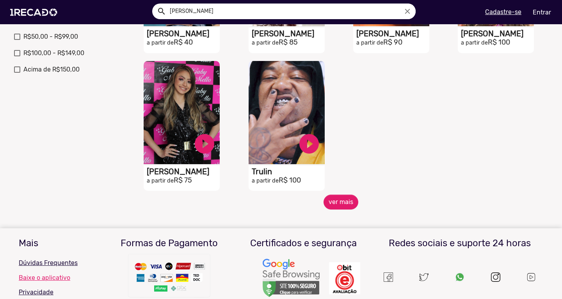
click at [338, 218] on mat-sidenav-content "🌐 Todos 769 💼 Para sua empresa 🎗️ Doe 1Recado 9 🎭 Imitadores 20 🎤 Cantores 65 🥁…" at bounding box center [281, 149] width 562 height 299
click at [338, 209] on button "ver mais" at bounding box center [341, 201] width 35 height 15
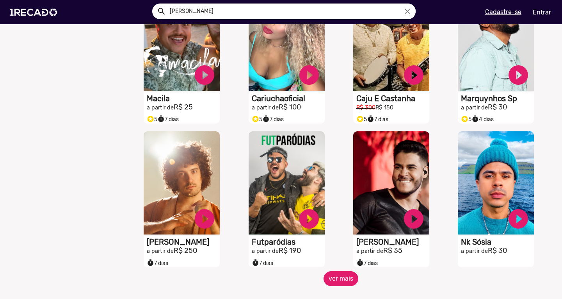
scroll to position [547, 0]
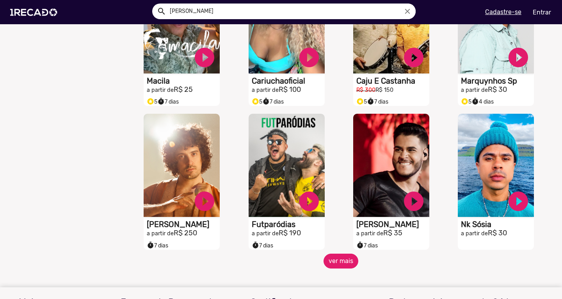
click at [336, 267] on button "ver mais" at bounding box center [341, 260] width 35 height 15
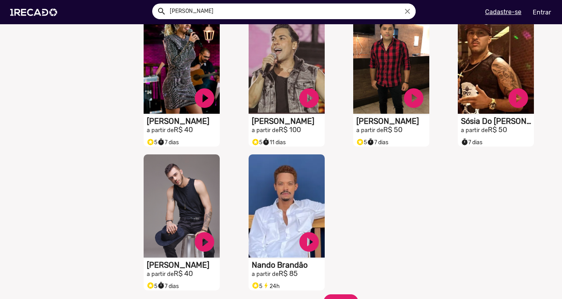
scroll to position [1093, 0]
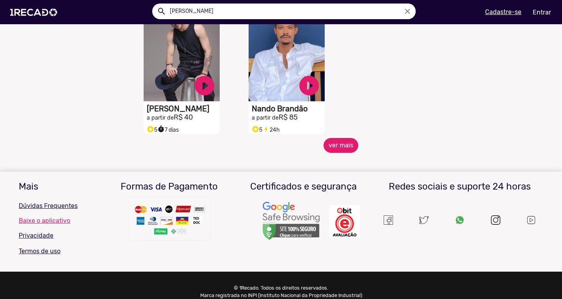
click at [342, 148] on button "ver mais" at bounding box center [341, 145] width 35 height 15
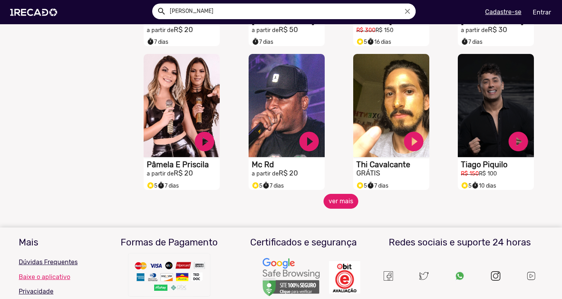
scroll to position [1327, 0]
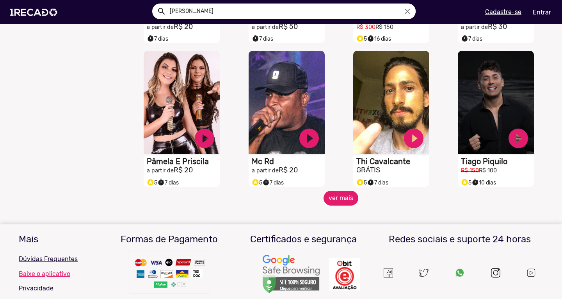
click at [325, 200] on button "ver mais" at bounding box center [341, 197] width 35 height 15
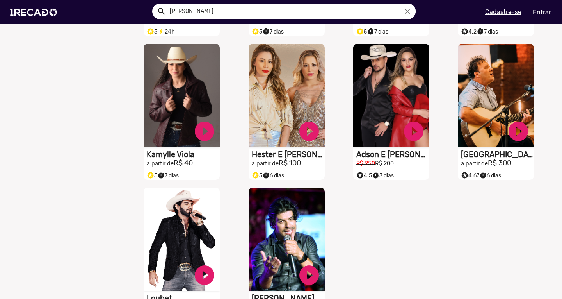
scroll to position [1679, 0]
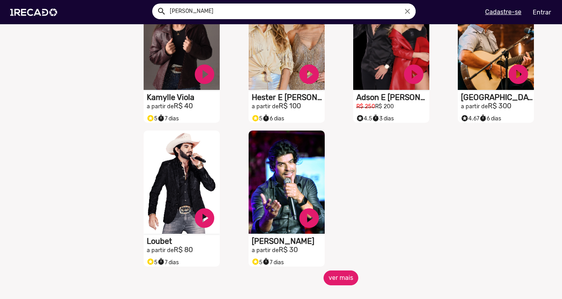
click at [337, 285] on button "ver mais" at bounding box center [341, 277] width 35 height 15
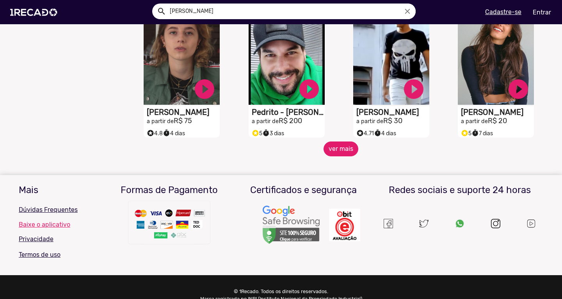
scroll to position [2108, 0]
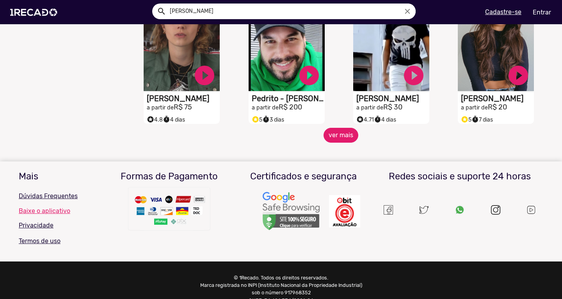
click at [340, 142] on button "ver mais" at bounding box center [341, 135] width 35 height 15
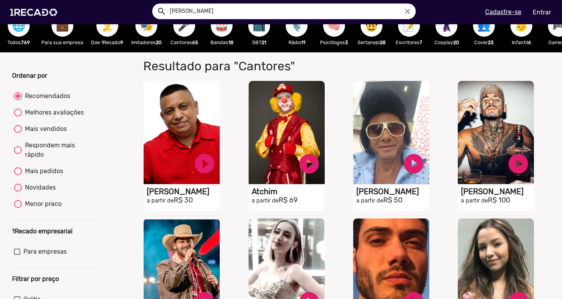
scroll to position [0, 0]
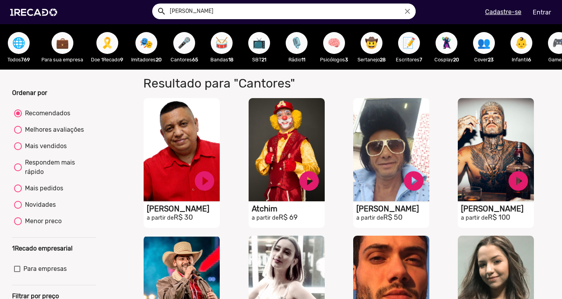
drag, startPoint x: 152, startPoint y: 68, endPoint x: 180, endPoint y: 77, distance: 29.3
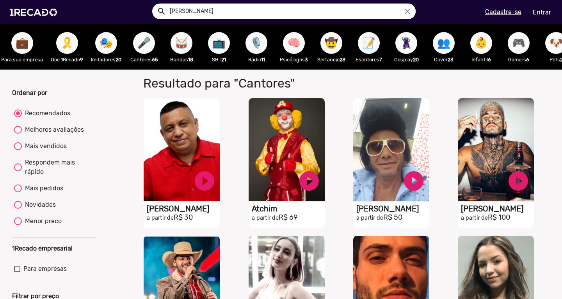
click at [154, 69] on div "🌐 Todos 769 💼 Para sua empresa 🎗️ Doe 1Recado 9 🎭 Imitadores 20 🎤 Cantores 65 🥁…" at bounding box center [281, 46] width 562 height 45
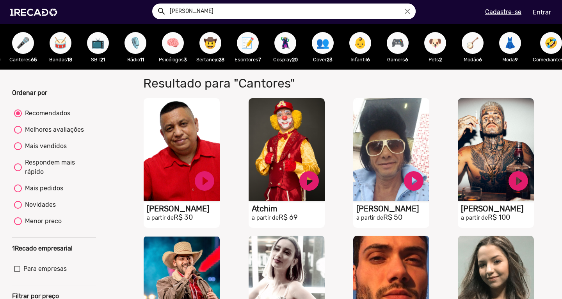
scroll to position [0, 148]
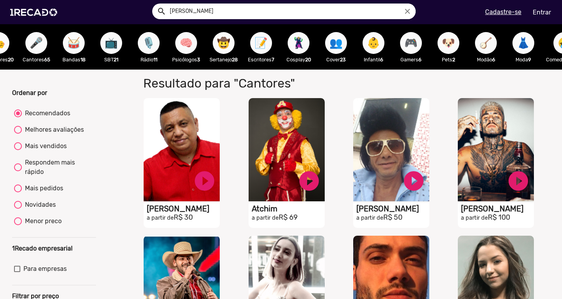
click at [234, 48] on button "🤠" at bounding box center [224, 43] width 22 height 22
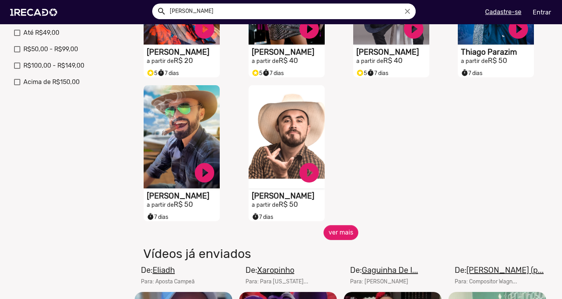
scroll to position [312, 0]
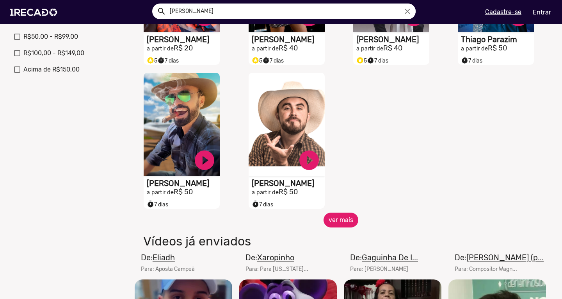
click at [339, 224] on button "ver mais" at bounding box center [341, 219] width 35 height 15
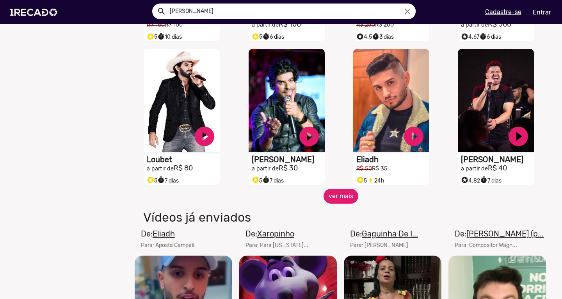
scroll to position [625, 0]
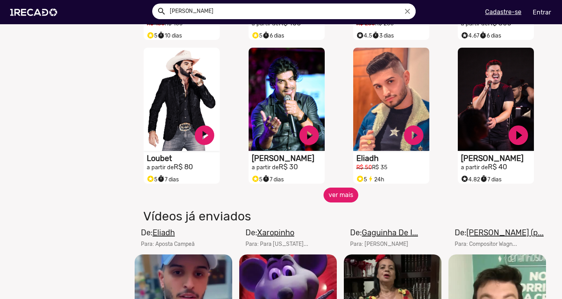
click at [337, 202] on button "ver mais" at bounding box center [341, 194] width 35 height 15
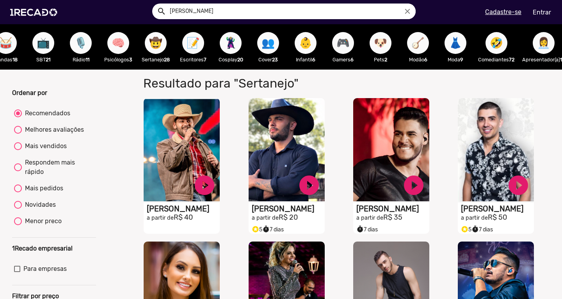
scroll to position [0, 218]
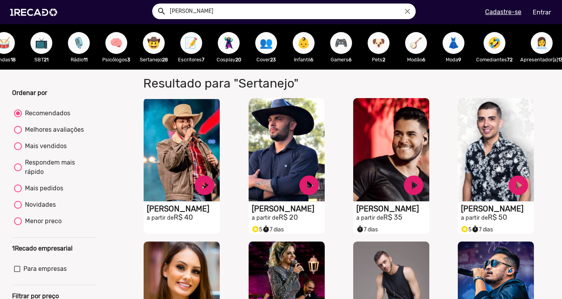
click at [234, 49] on span "🦹🏼‍♀️" at bounding box center [228, 43] width 13 height 22
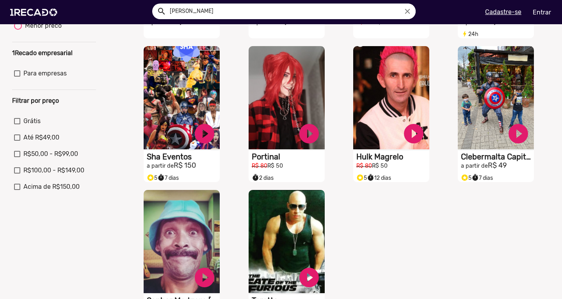
scroll to position [273, 0]
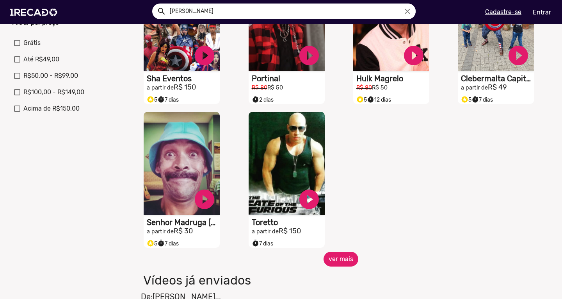
click at [339, 266] on button "ver mais" at bounding box center [341, 258] width 35 height 15
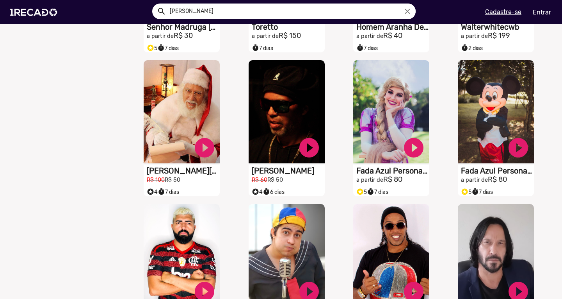
scroll to position [547, 0]
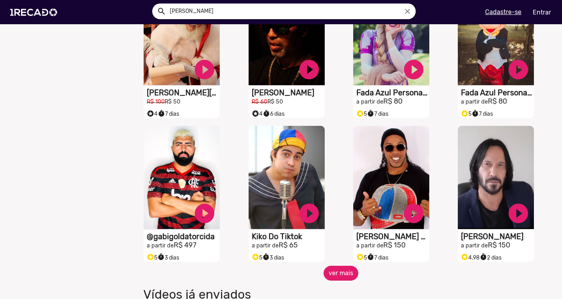
click at [342, 280] on button "ver mais" at bounding box center [341, 272] width 35 height 15
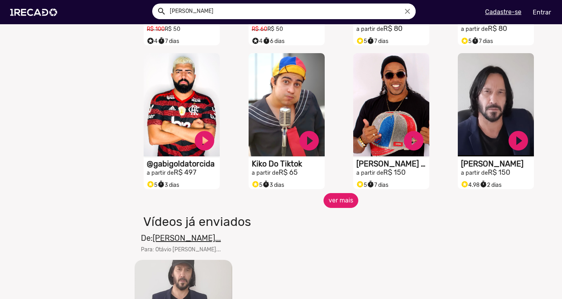
scroll to position [625, 0]
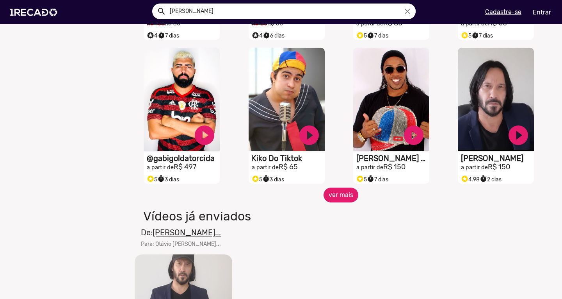
click at [342, 197] on button "ver mais" at bounding box center [341, 194] width 35 height 15
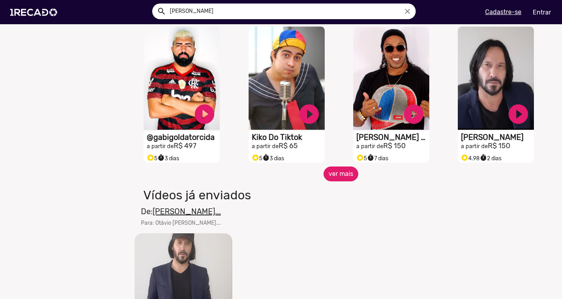
scroll to position [664, 0]
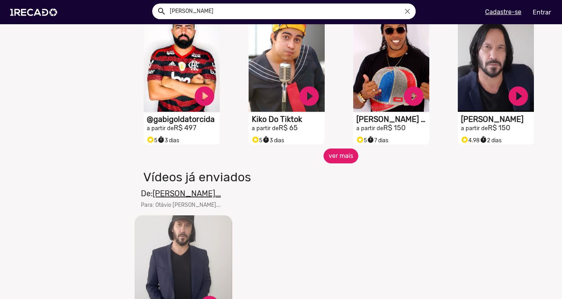
click at [342, 156] on button "ver mais" at bounding box center [341, 155] width 35 height 15
